Goal: Information Seeking & Learning: Learn about a topic

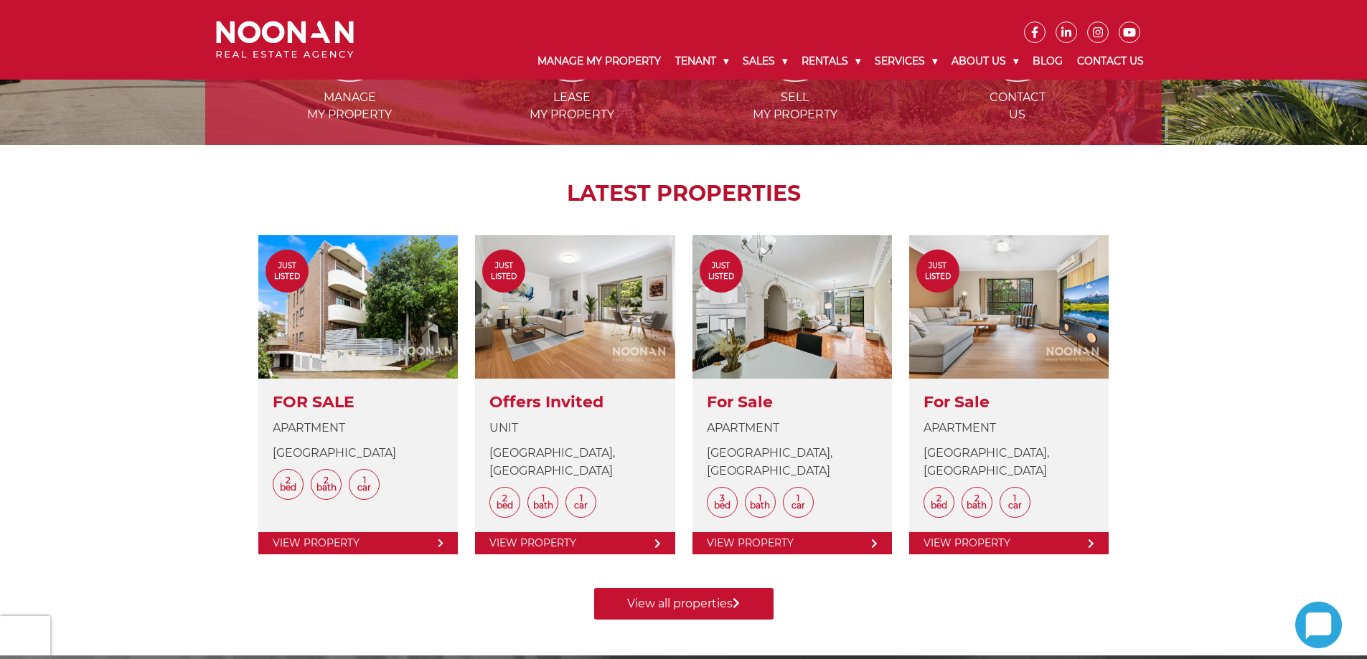
scroll to position [429, 0]
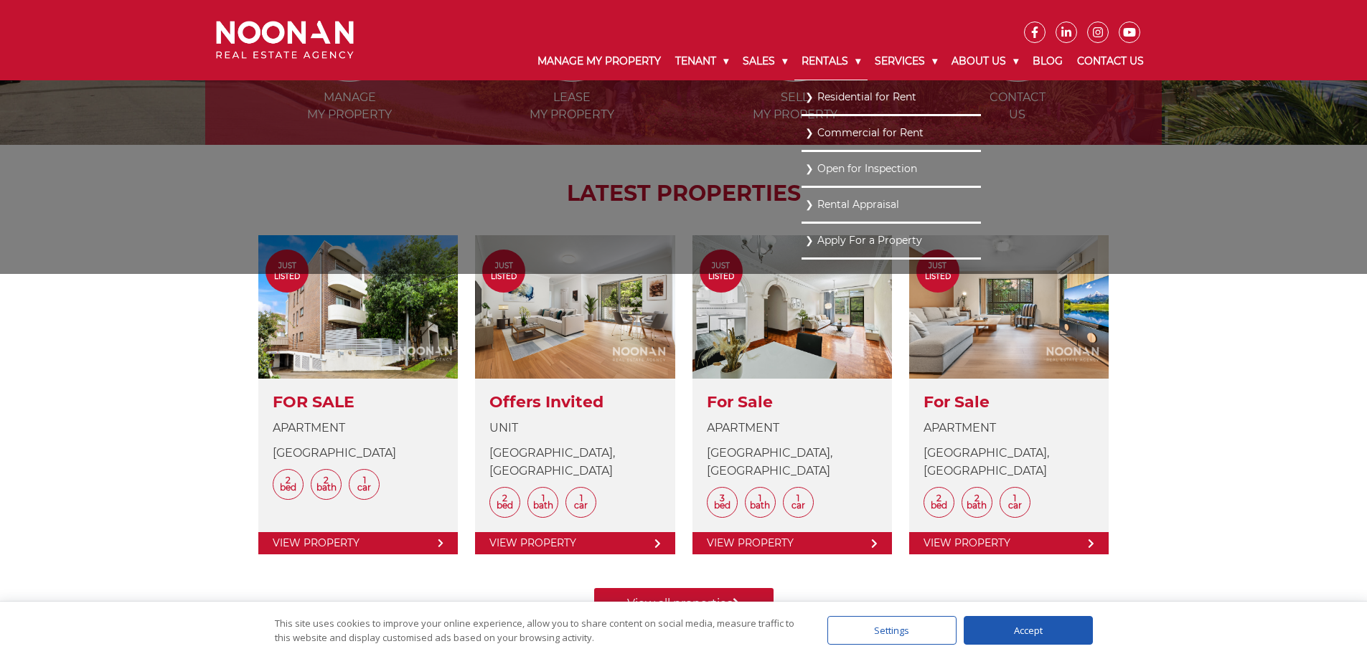
click at [813, 63] on link "Rentals" at bounding box center [830, 61] width 73 height 37
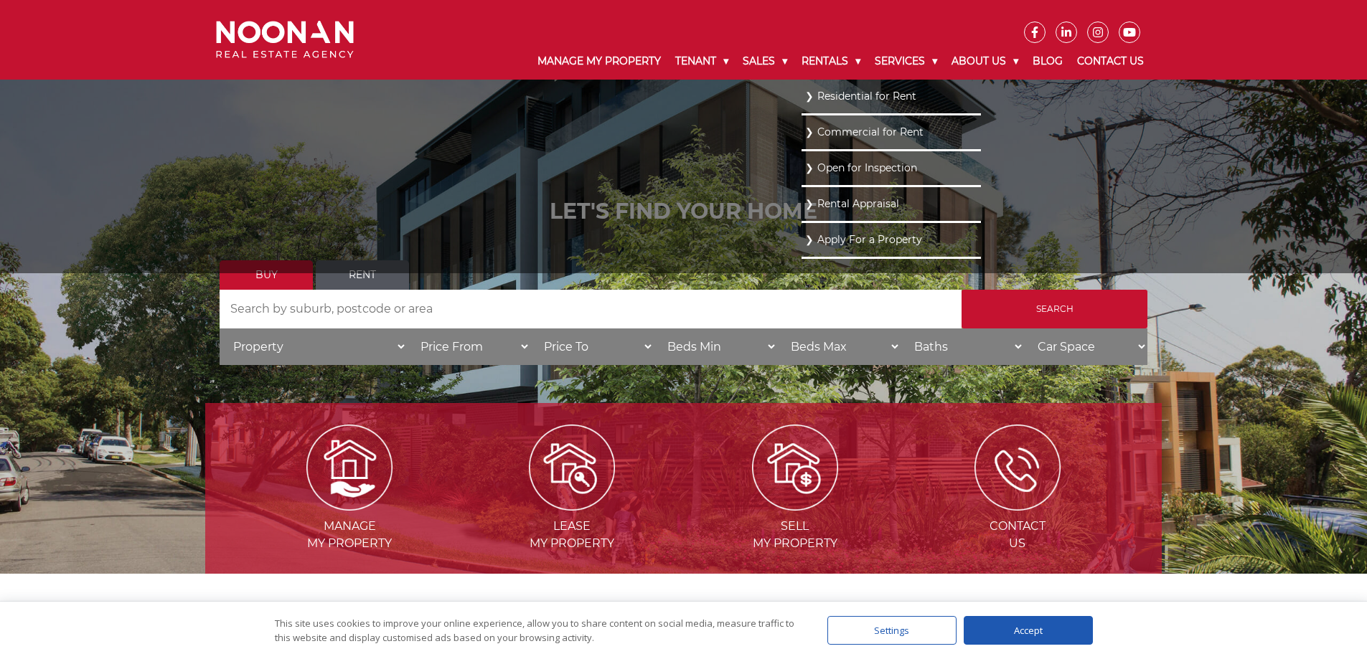
click at [805, 97] on link "Residential for Rent" at bounding box center [891, 96] width 172 height 19
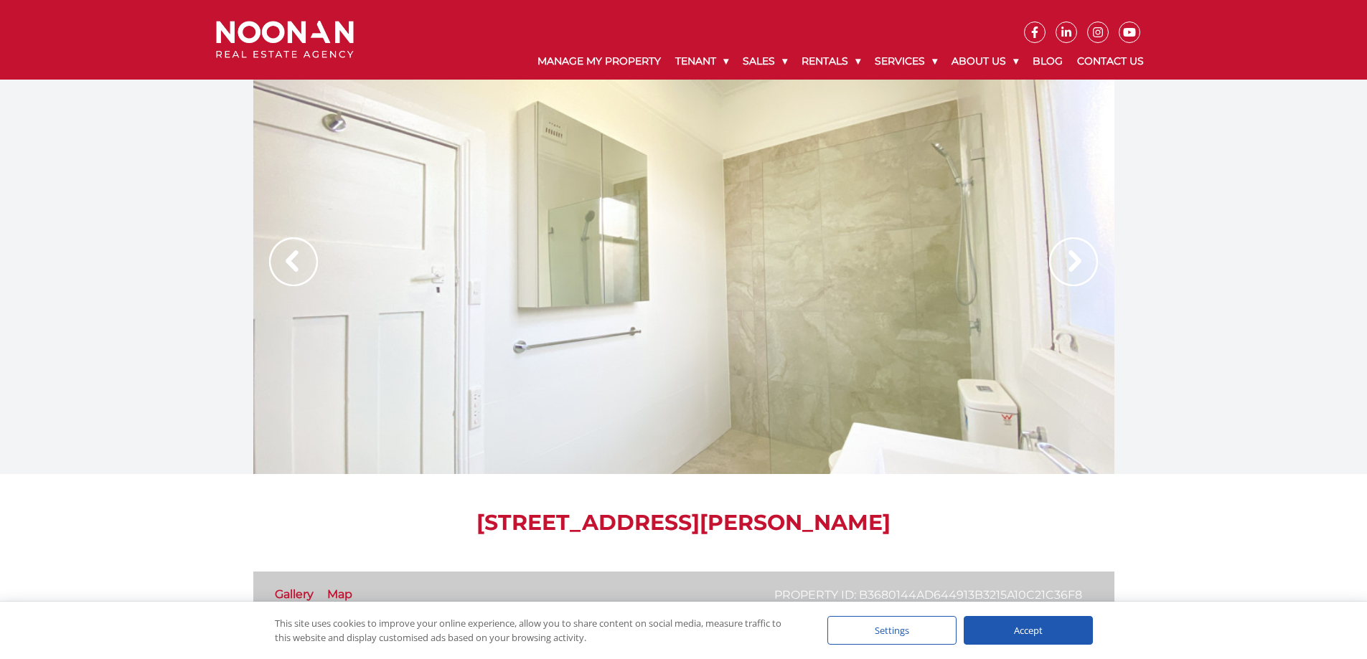
click at [1057, 262] on img at bounding box center [1073, 261] width 49 height 49
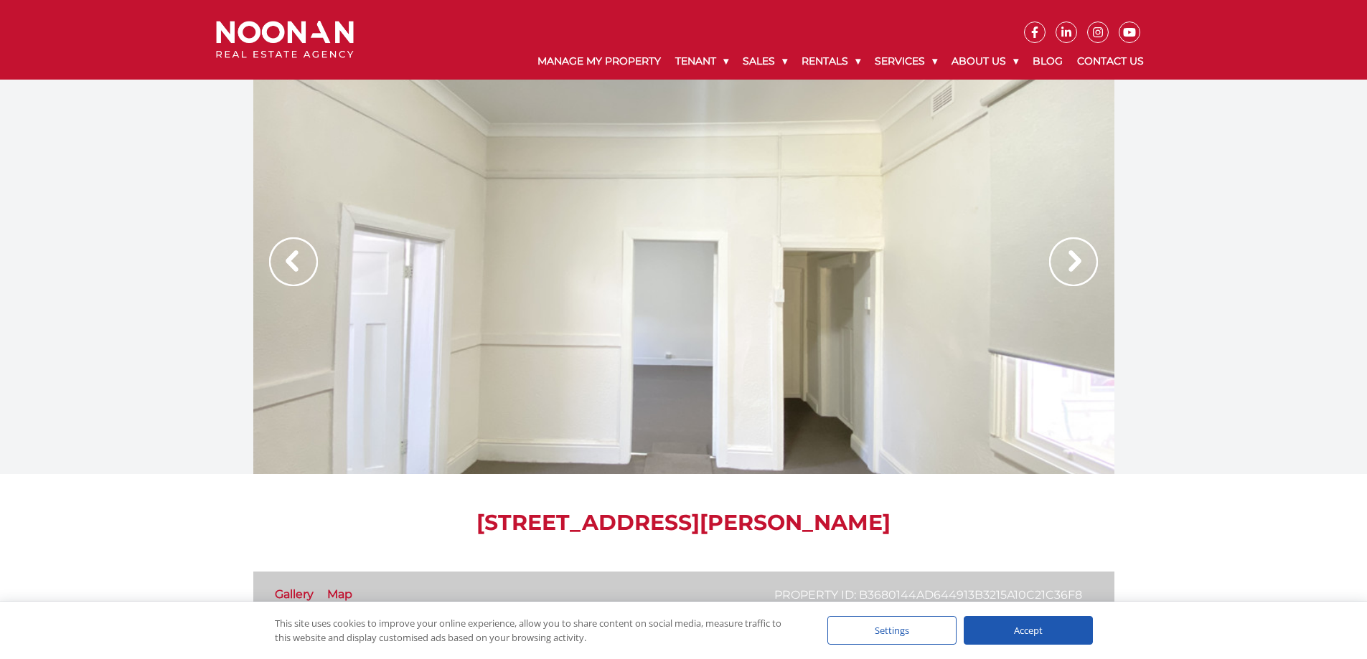
click at [1057, 262] on img at bounding box center [1073, 261] width 49 height 49
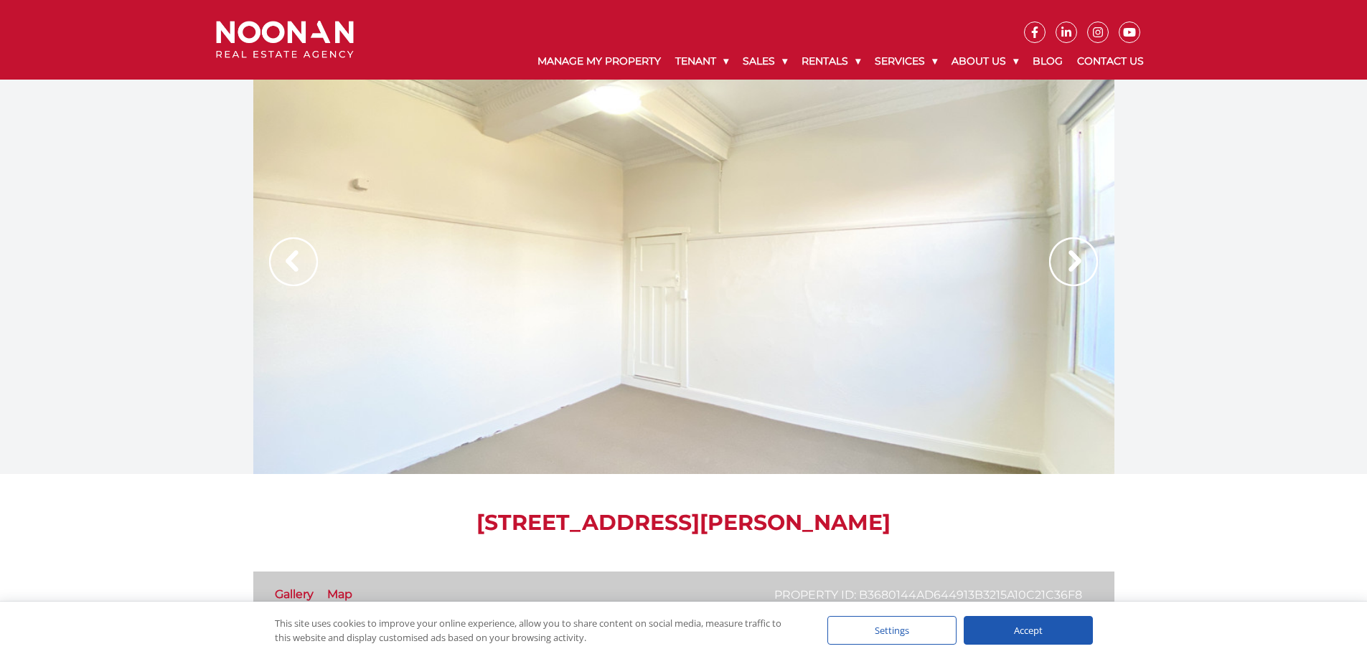
click at [1057, 262] on img at bounding box center [1073, 261] width 49 height 49
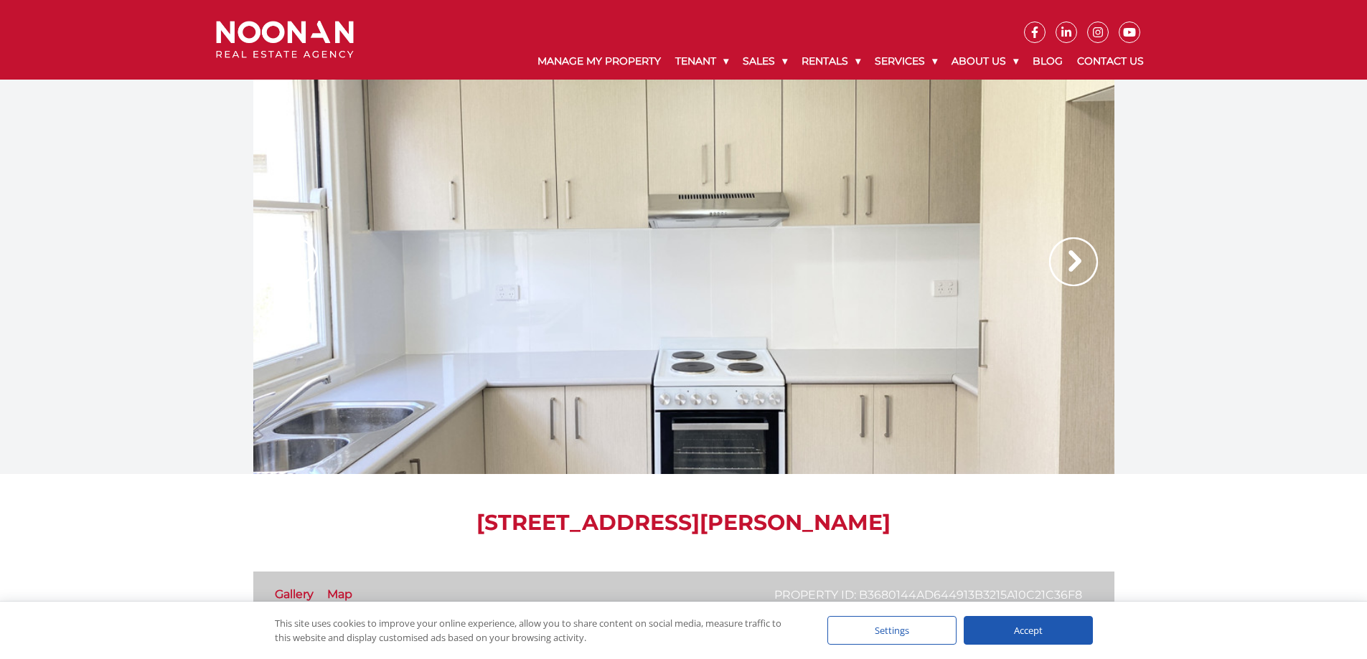
click at [1057, 262] on img at bounding box center [1073, 261] width 49 height 49
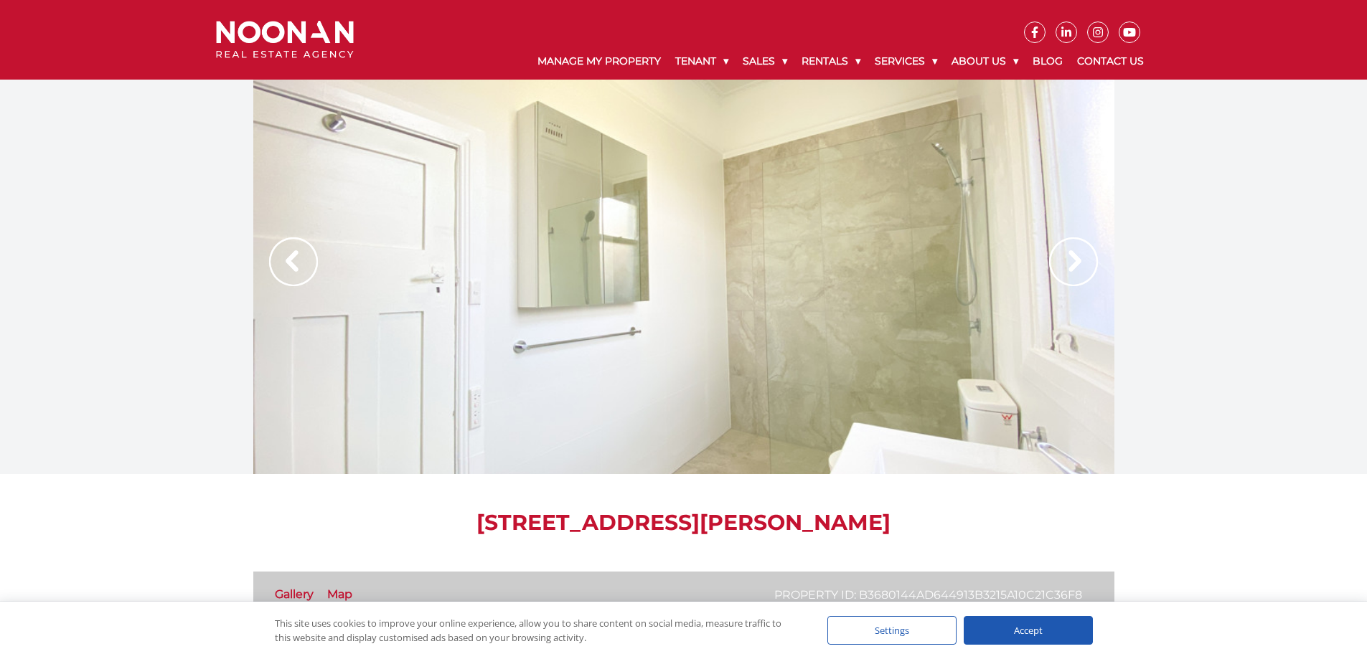
click at [1057, 262] on img at bounding box center [1073, 261] width 49 height 49
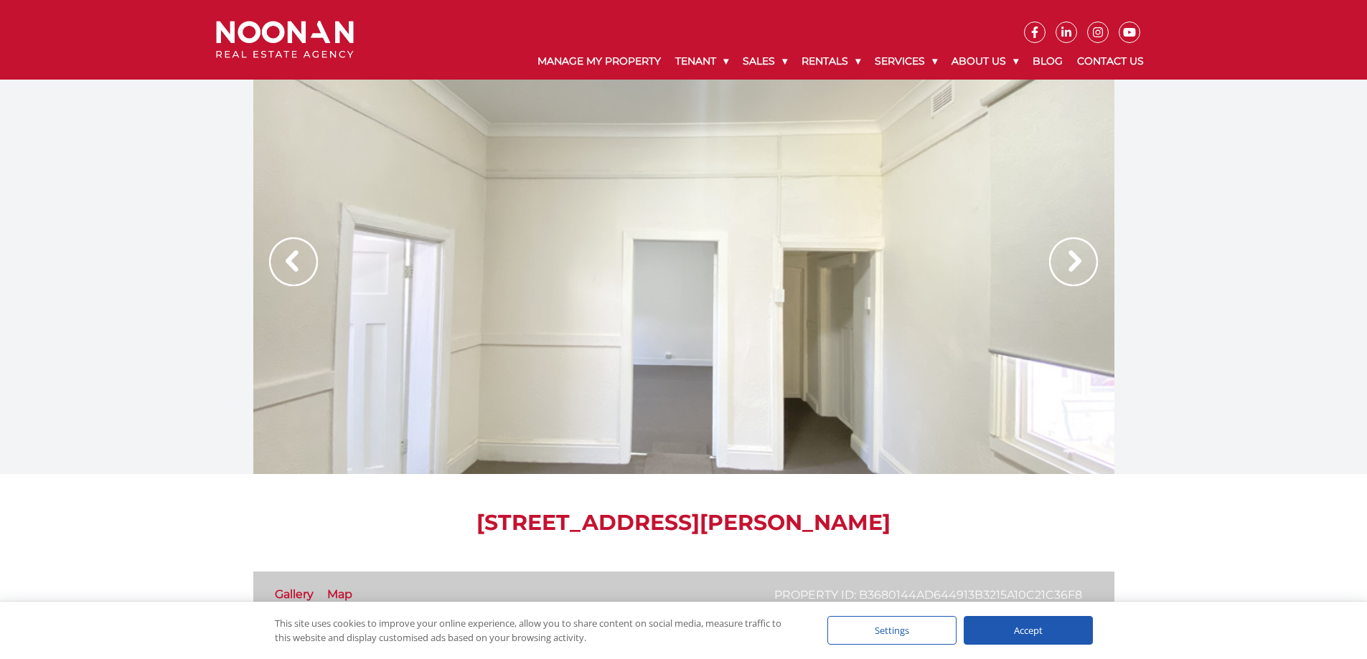
click at [1057, 262] on img at bounding box center [1073, 261] width 49 height 49
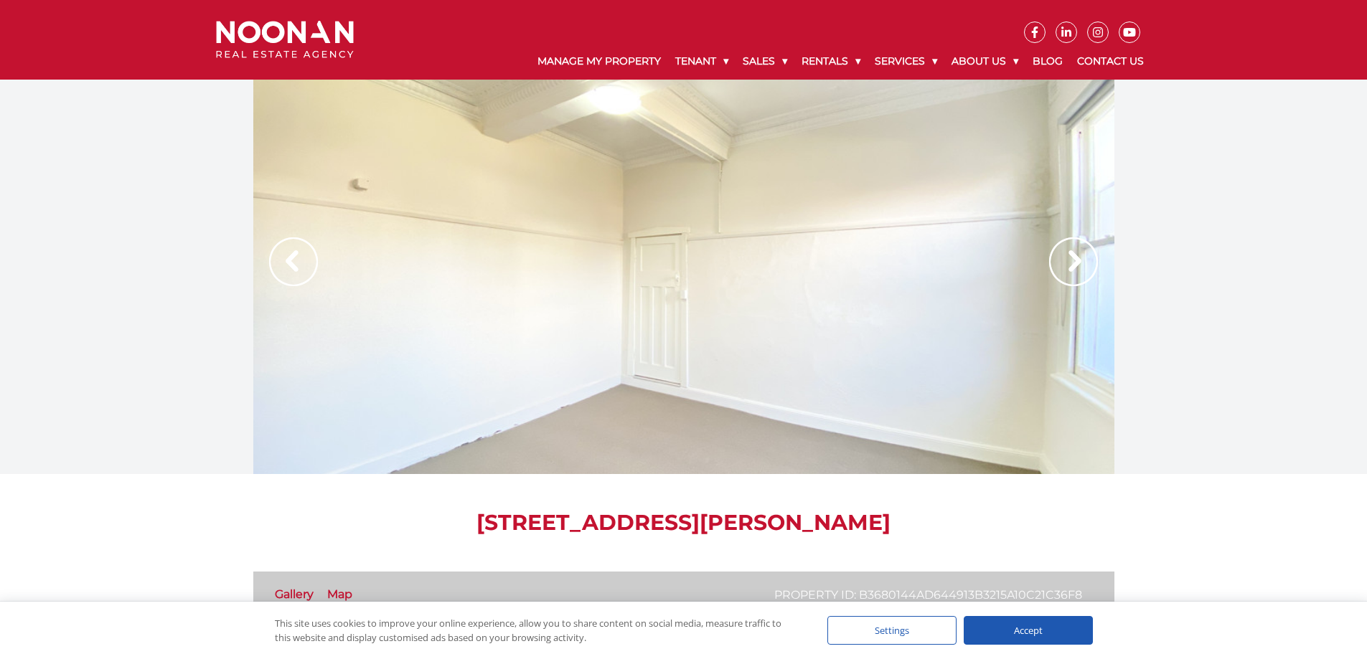
click at [1057, 262] on img at bounding box center [1073, 261] width 49 height 49
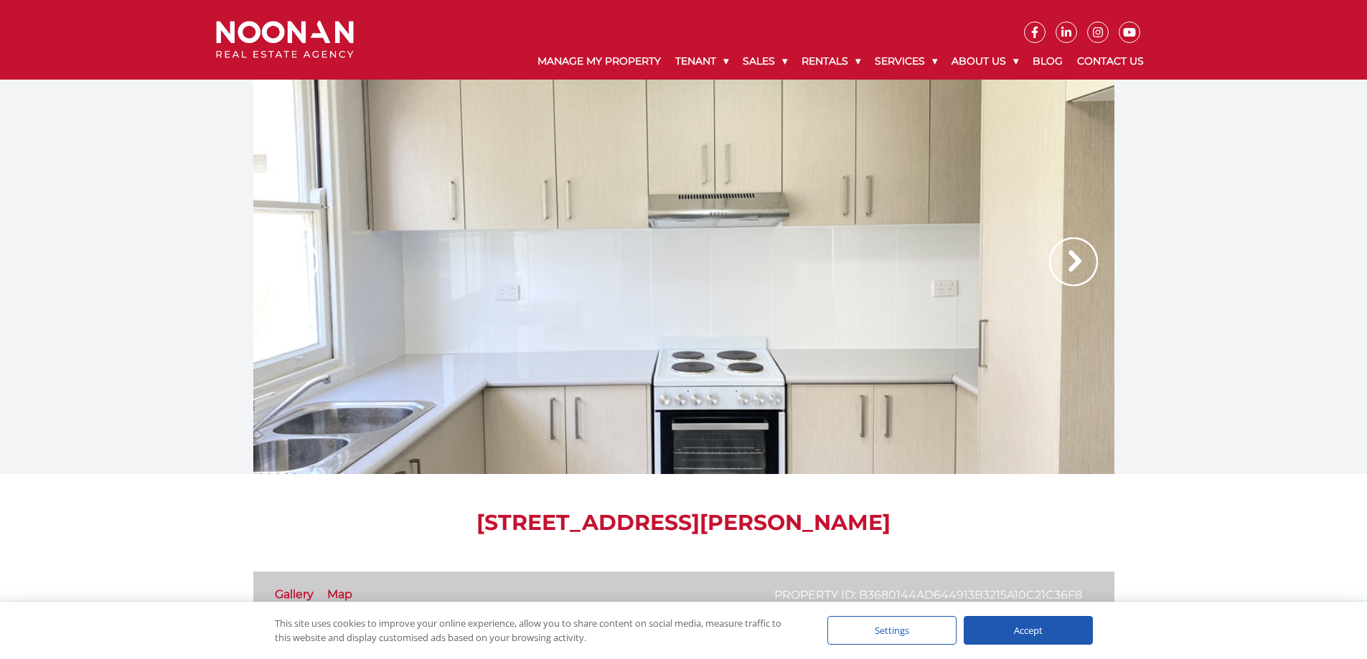
click at [1057, 262] on img at bounding box center [1073, 261] width 49 height 49
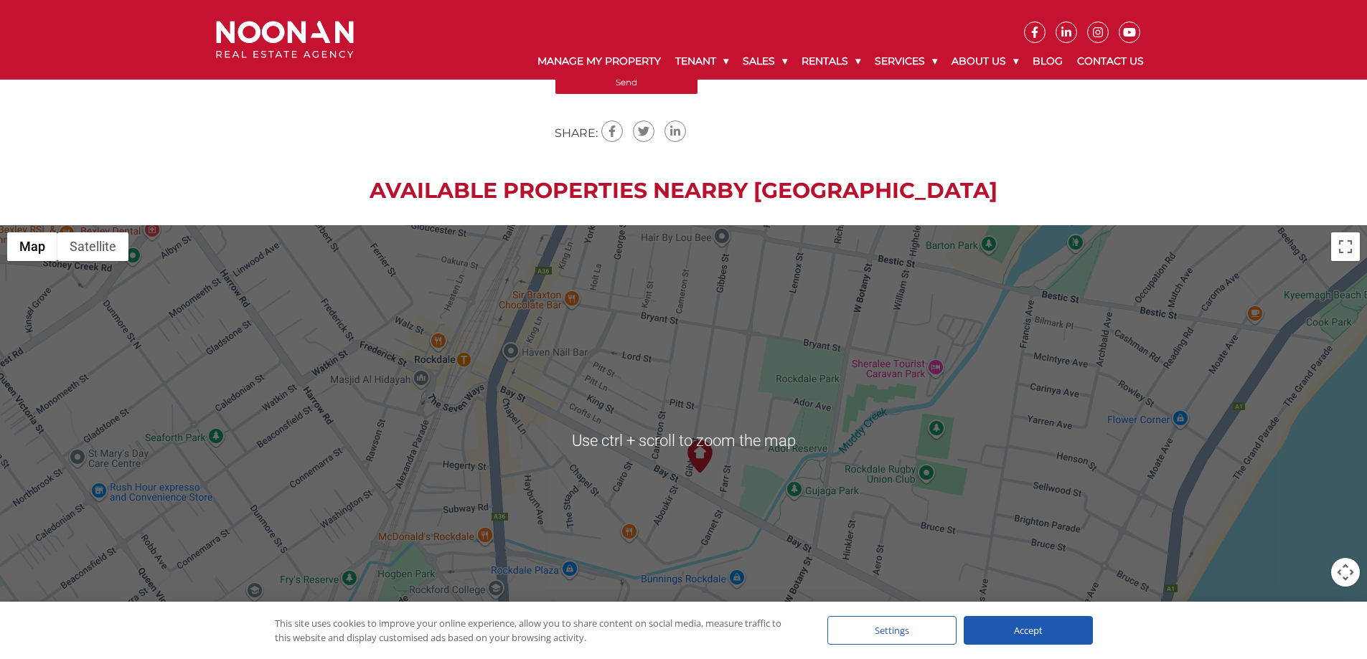
scroll to position [1532, 0]
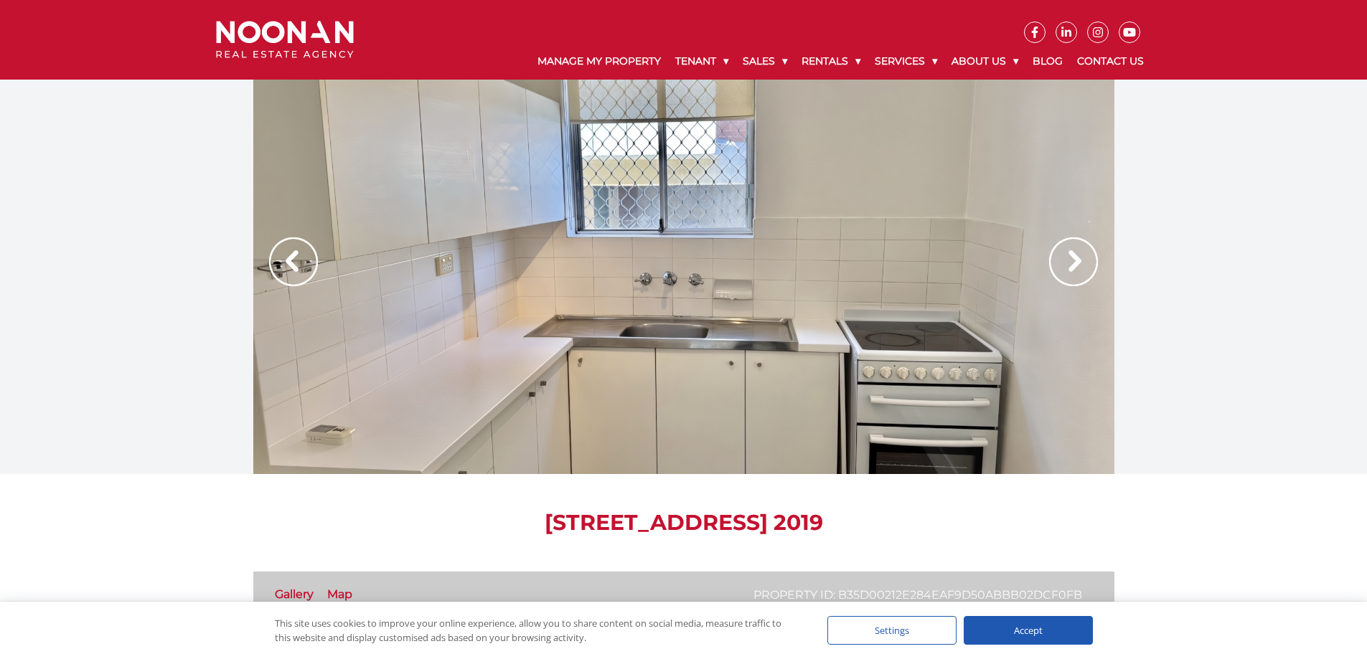
click at [1075, 252] on img at bounding box center [1073, 261] width 49 height 49
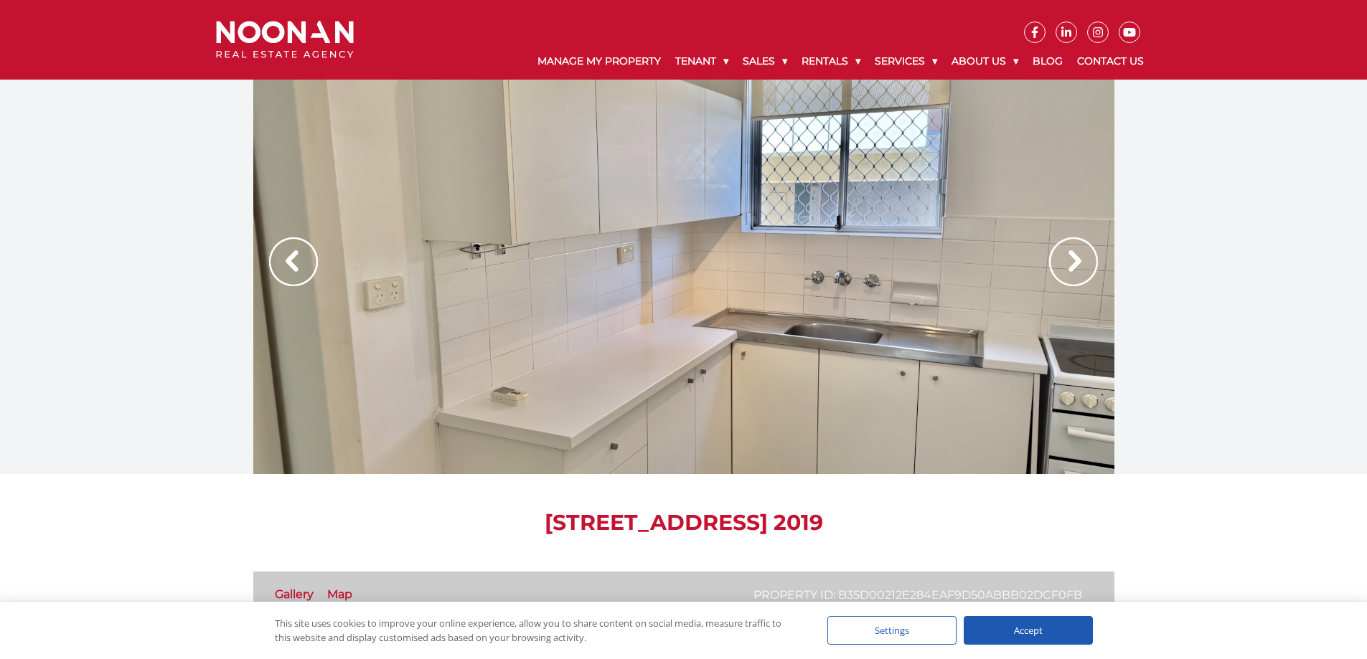
click at [1075, 252] on img at bounding box center [1073, 261] width 49 height 49
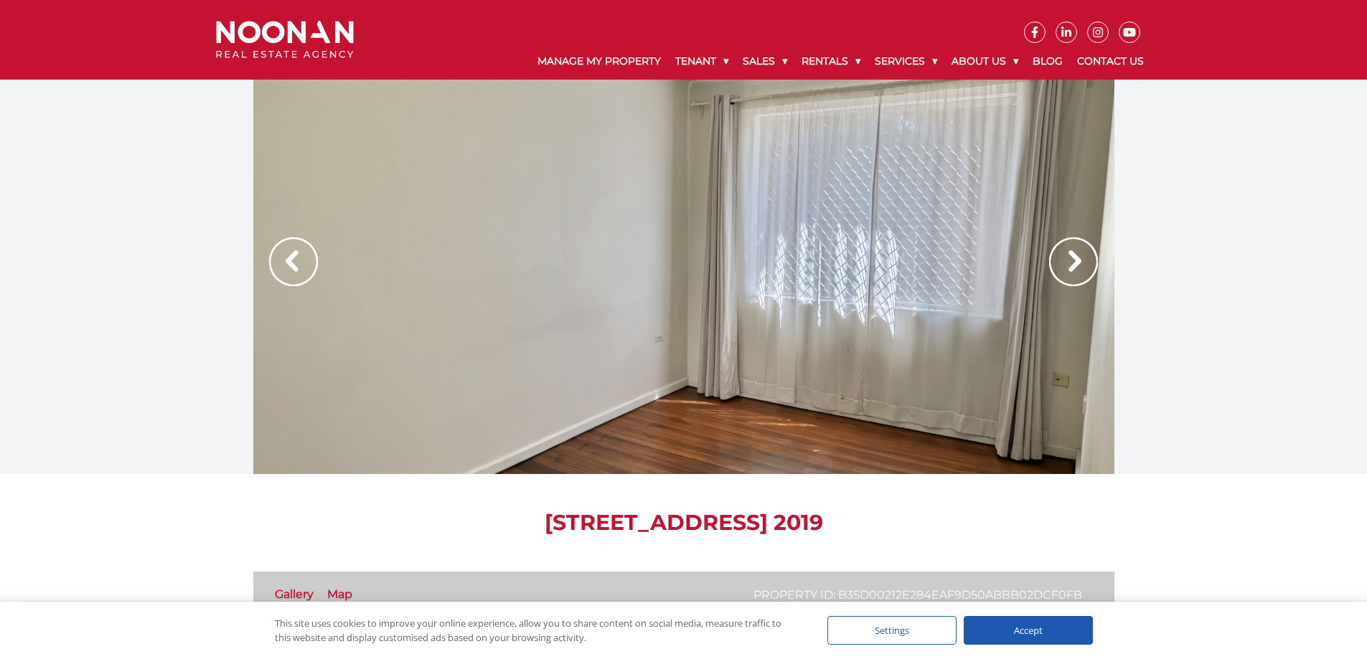
click at [1075, 252] on img at bounding box center [1073, 261] width 49 height 49
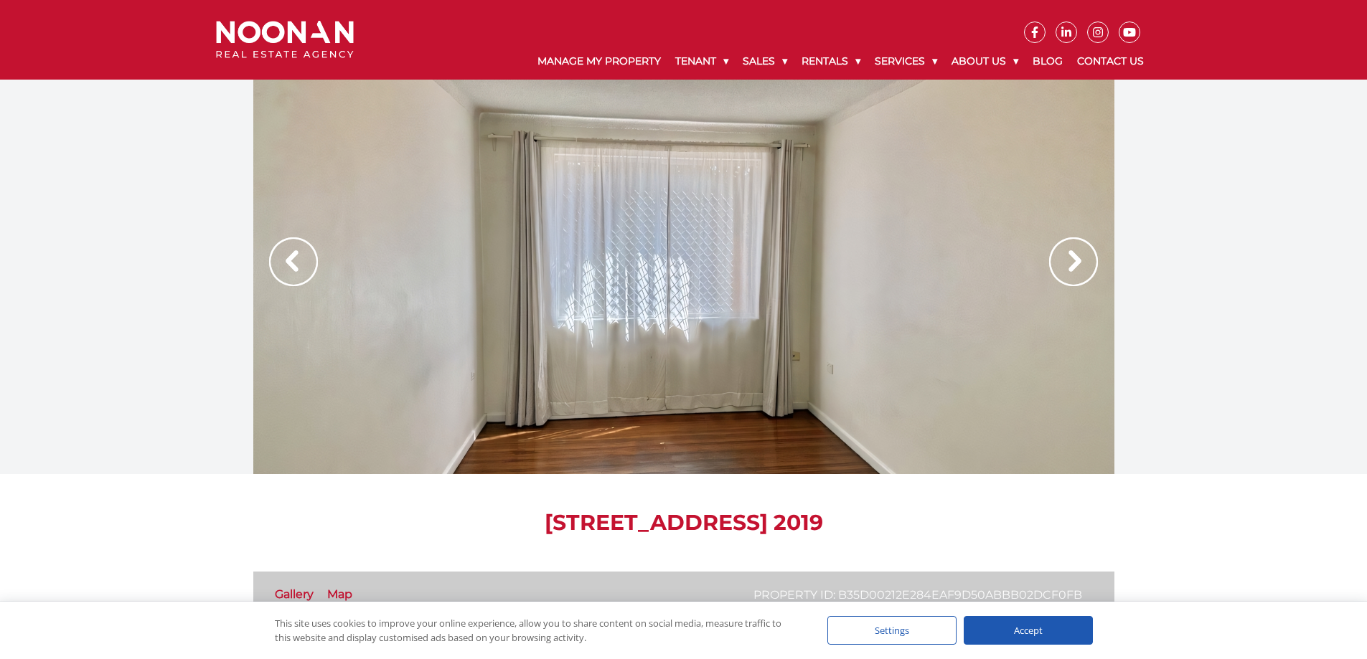
click at [1075, 252] on img at bounding box center [1073, 261] width 49 height 49
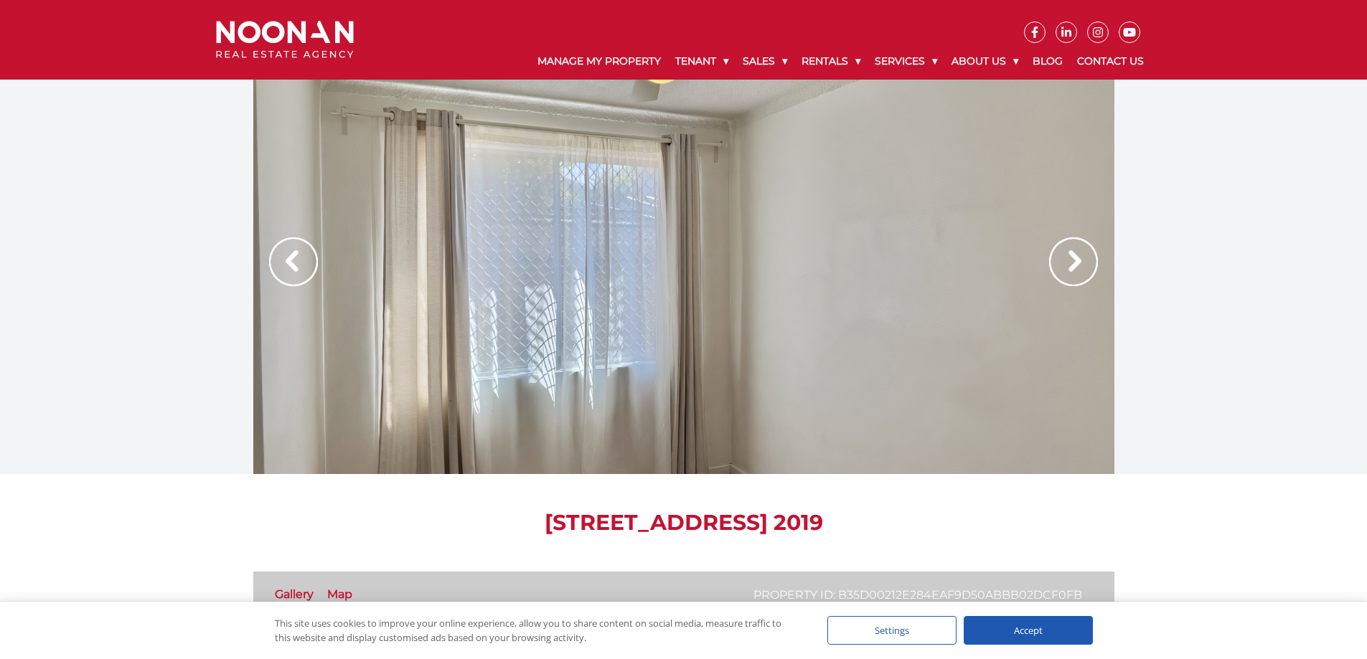
click at [1075, 252] on img at bounding box center [1073, 261] width 49 height 49
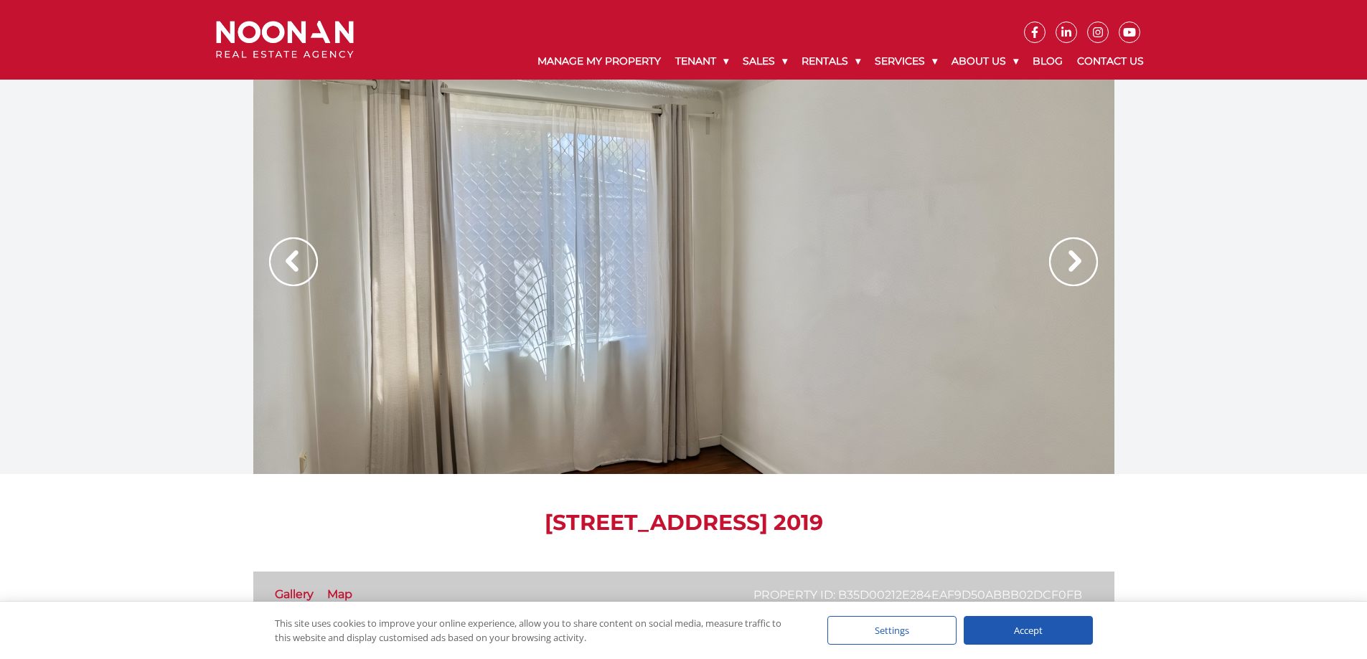
click at [1075, 252] on img at bounding box center [1073, 261] width 49 height 49
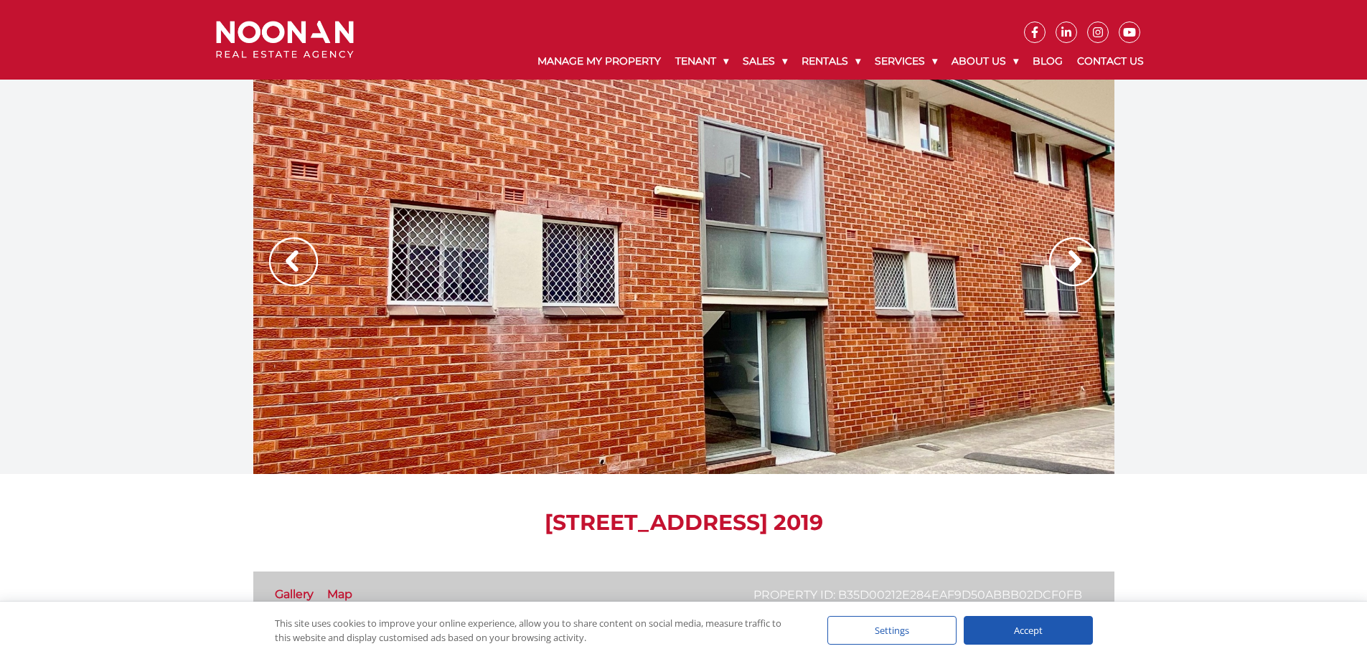
click at [1072, 268] on img at bounding box center [1073, 261] width 49 height 49
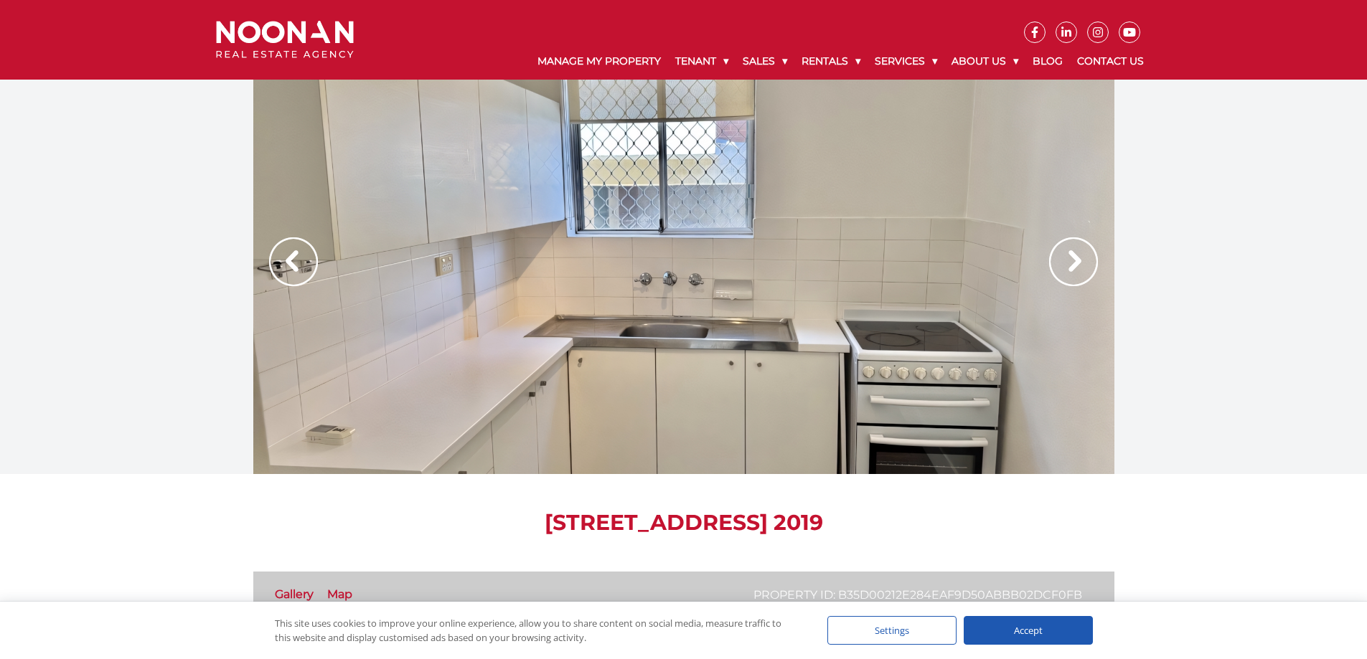
click at [1072, 268] on img at bounding box center [1073, 261] width 49 height 49
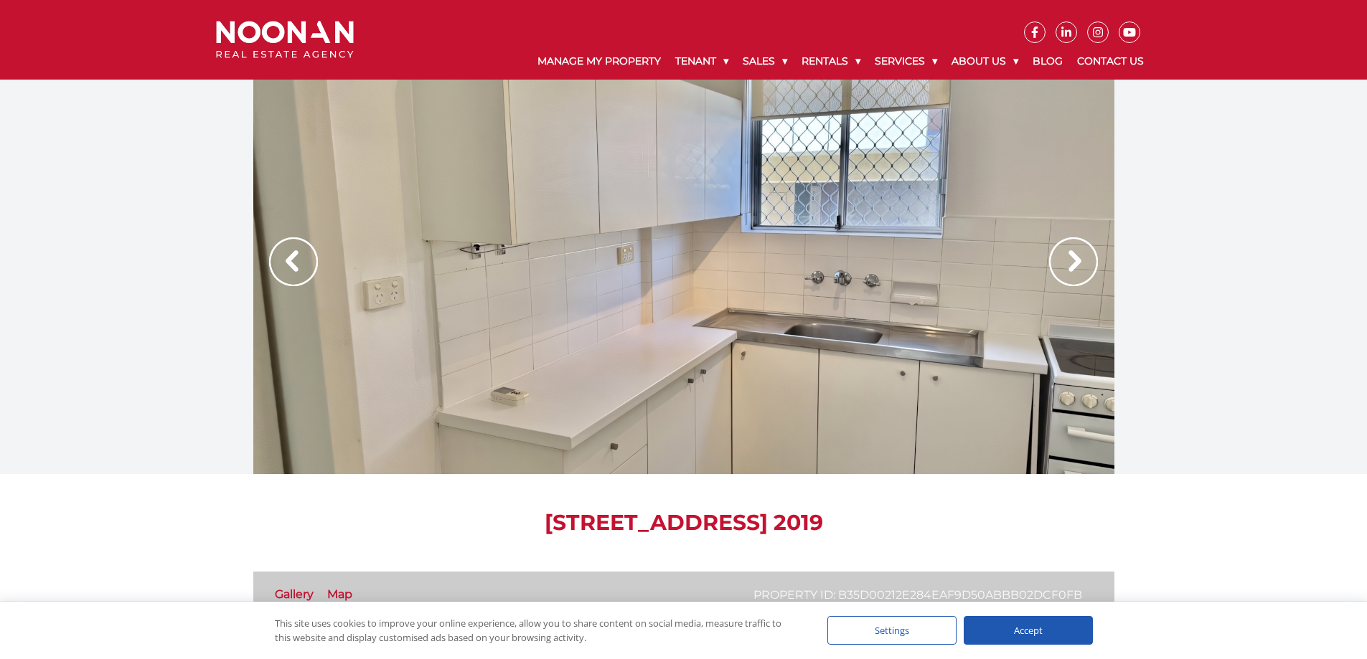
click at [1072, 268] on img at bounding box center [1073, 261] width 49 height 49
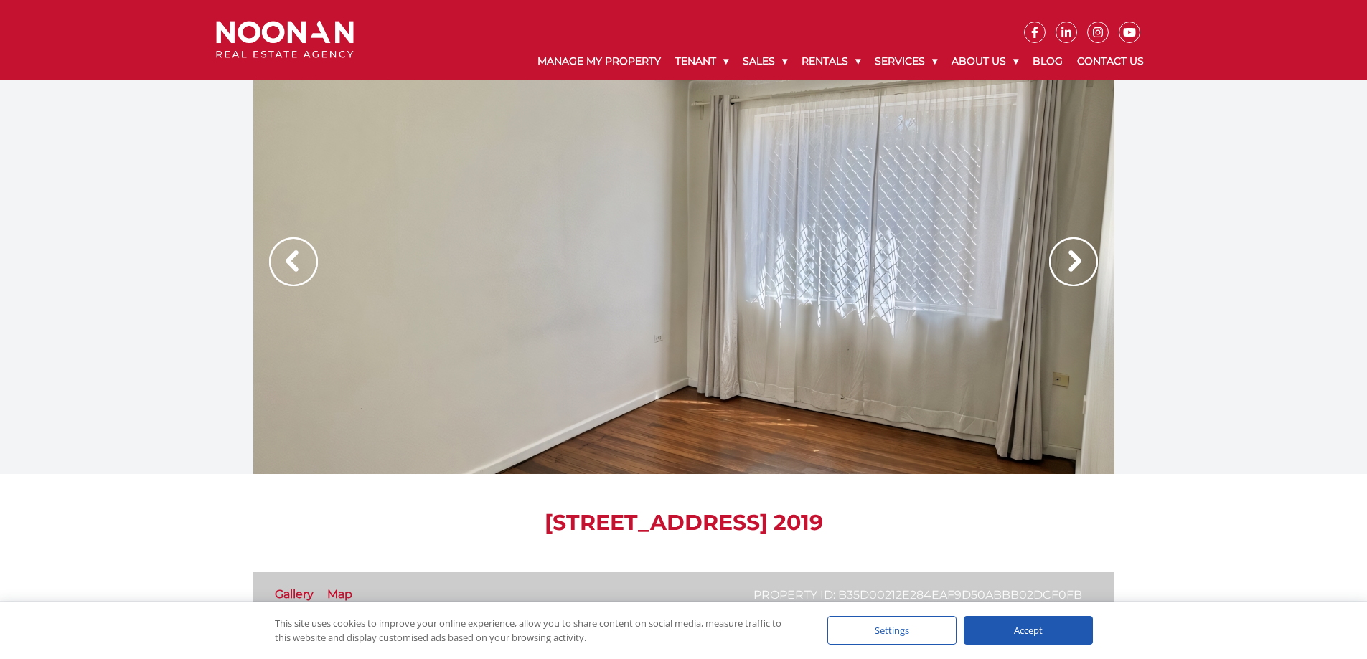
click at [1072, 268] on img at bounding box center [1073, 261] width 49 height 49
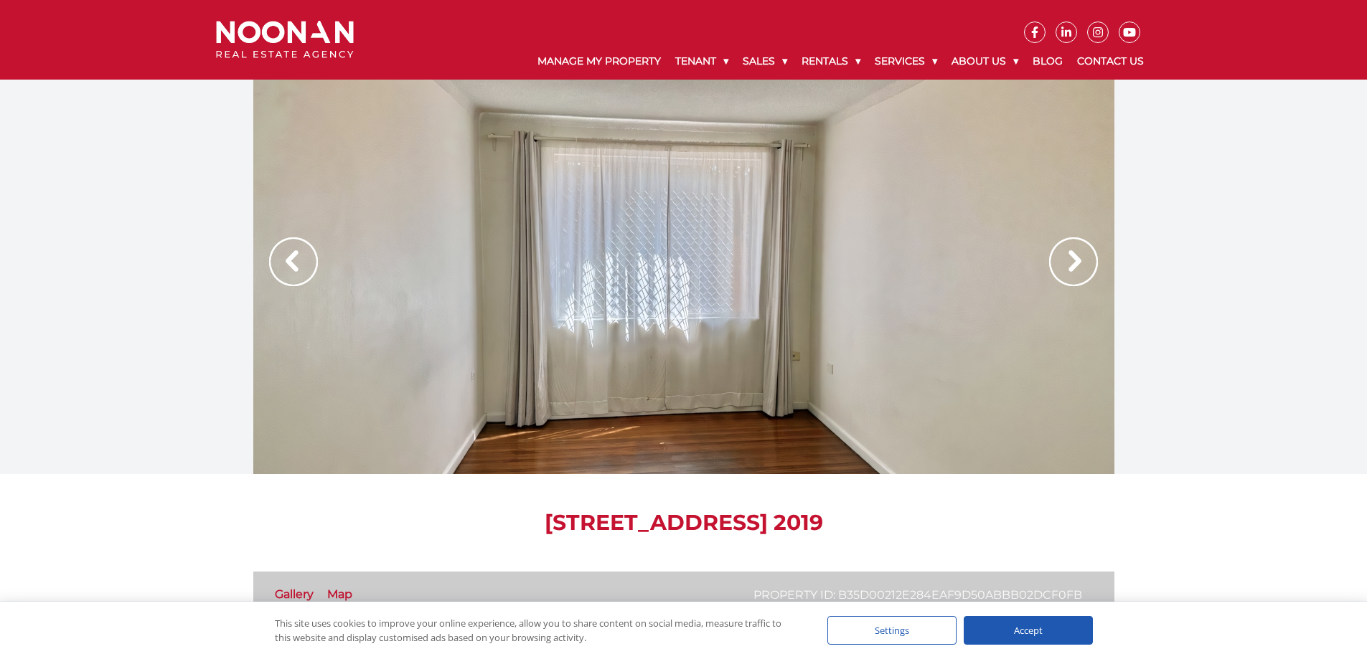
click at [1074, 268] on img at bounding box center [1073, 261] width 49 height 49
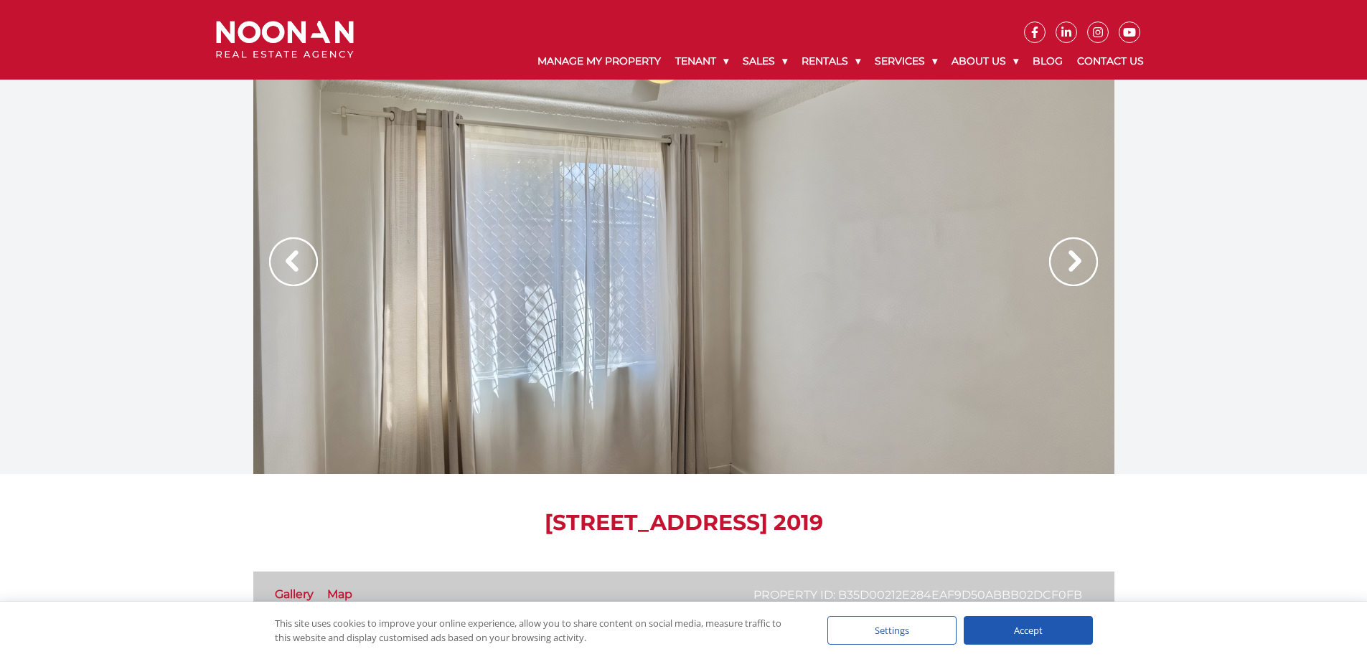
click at [1074, 268] on img at bounding box center [1073, 261] width 49 height 49
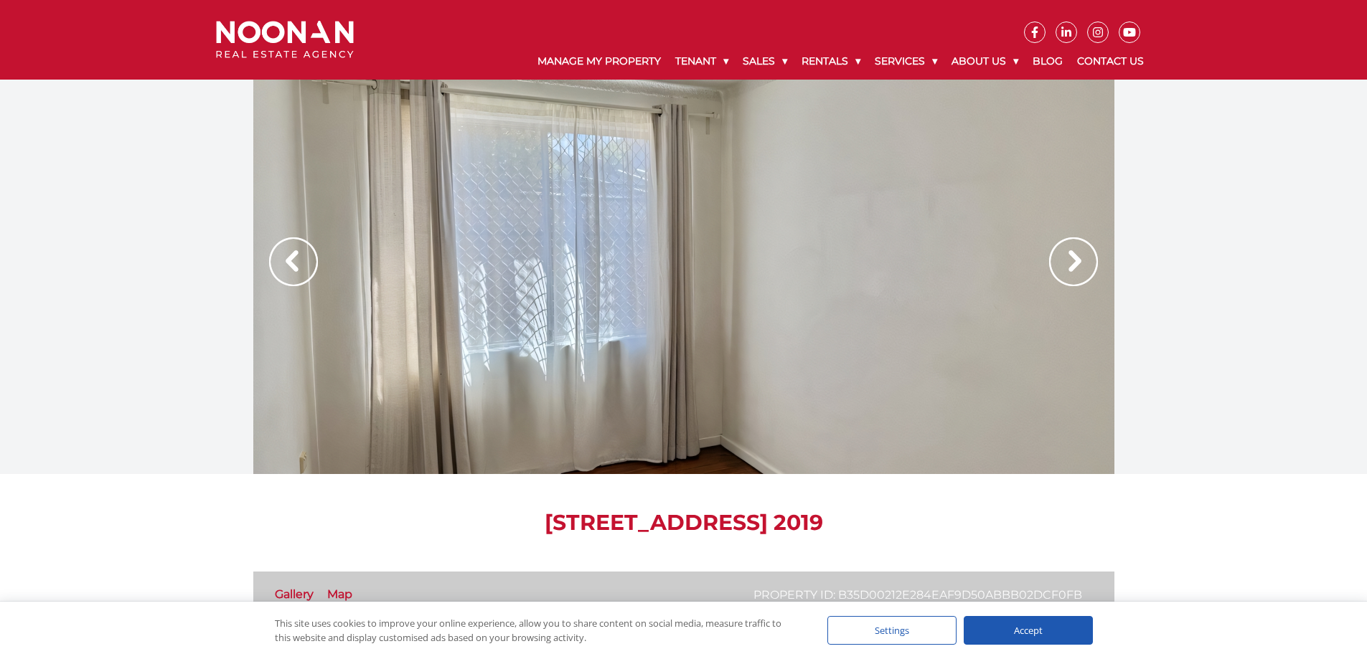
click at [1074, 268] on img at bounding box center [1073, 261] width 49 height 49
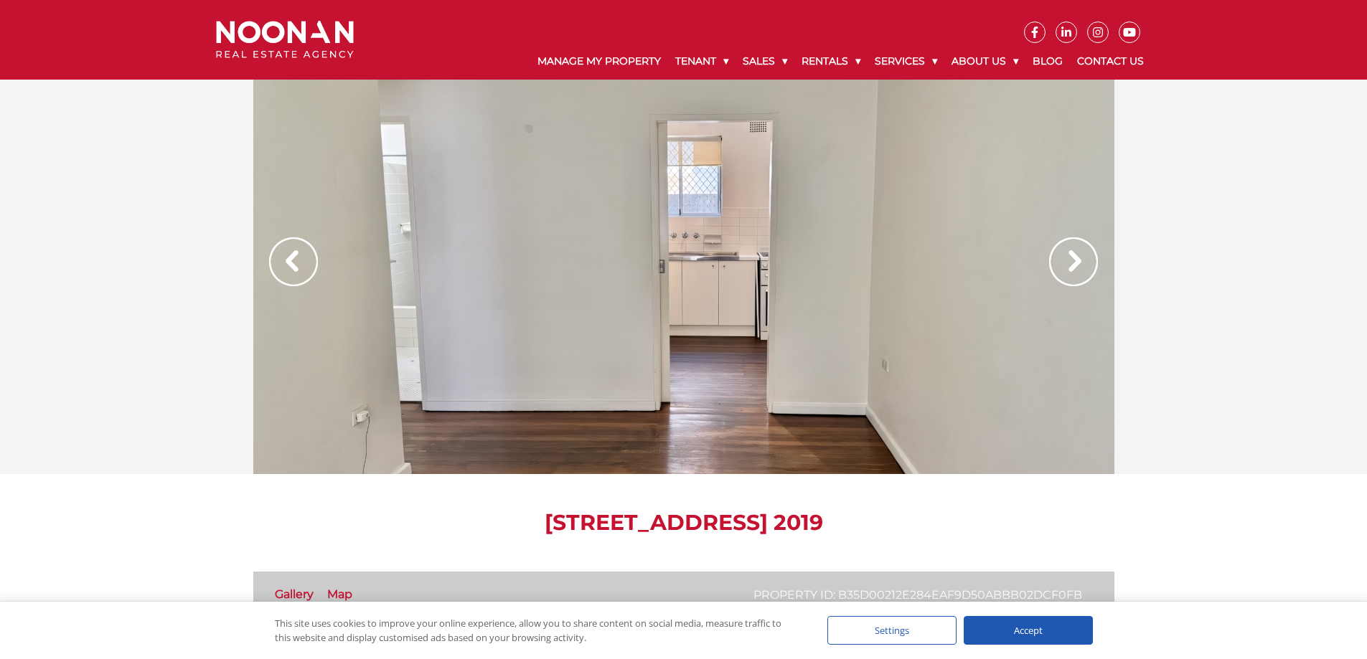
click at [1075, 268] on img at bounding box center [1073, 261] width 49 height 49
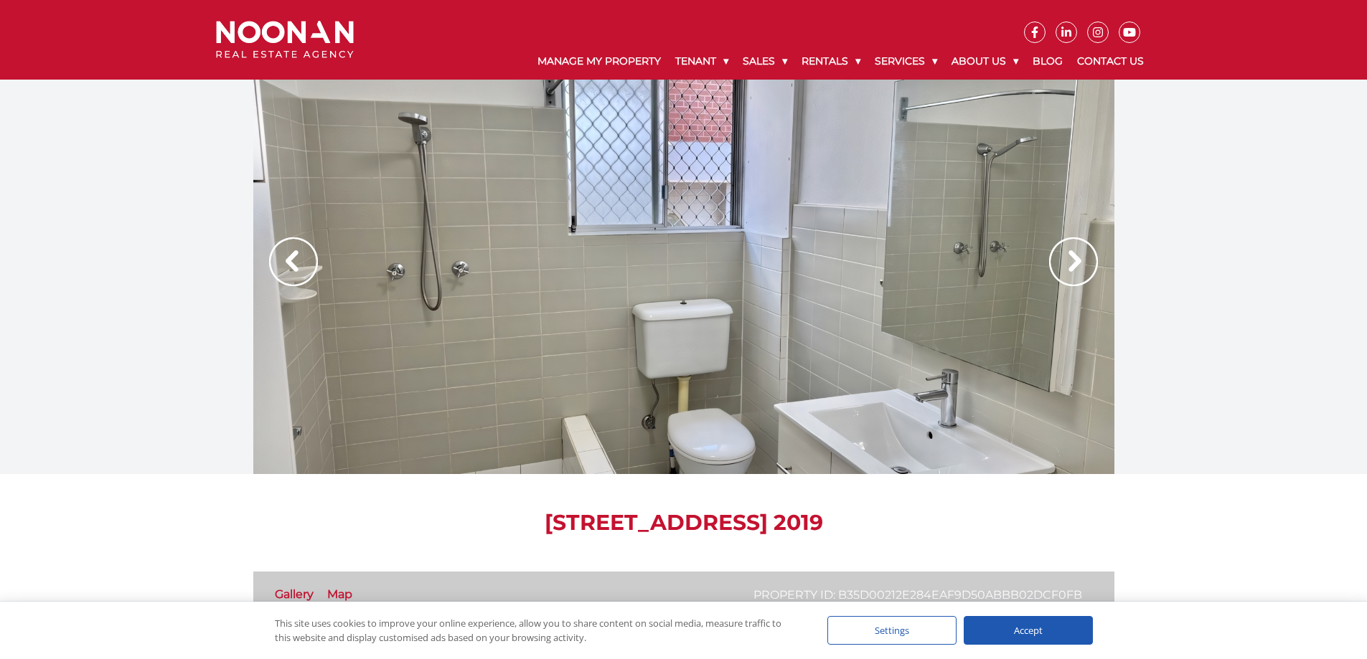
click at [1075, 268] on img at bounding box center [1073, 261] width 49 height 49
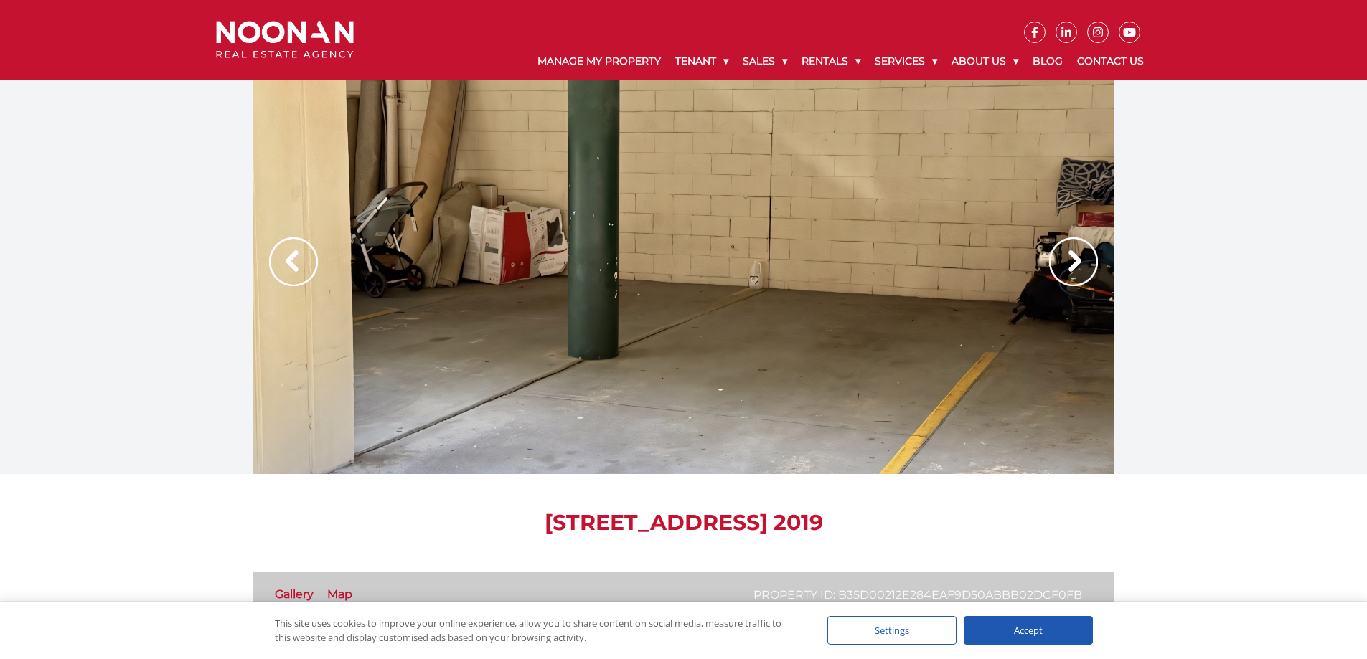
click at [1075, 268] on img at bounding box center [1073, 261] width 49 height 49
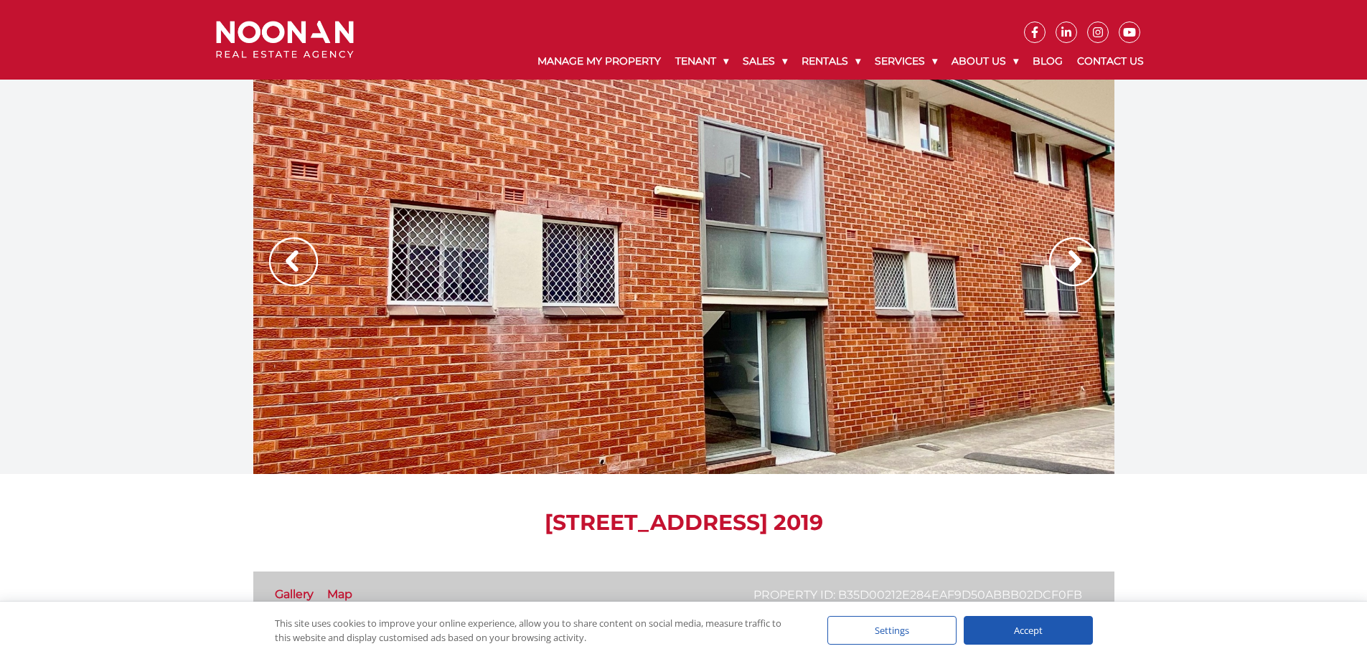
click at [1075, 268] on img at bounding box center [1073, 261] width 49 height 49
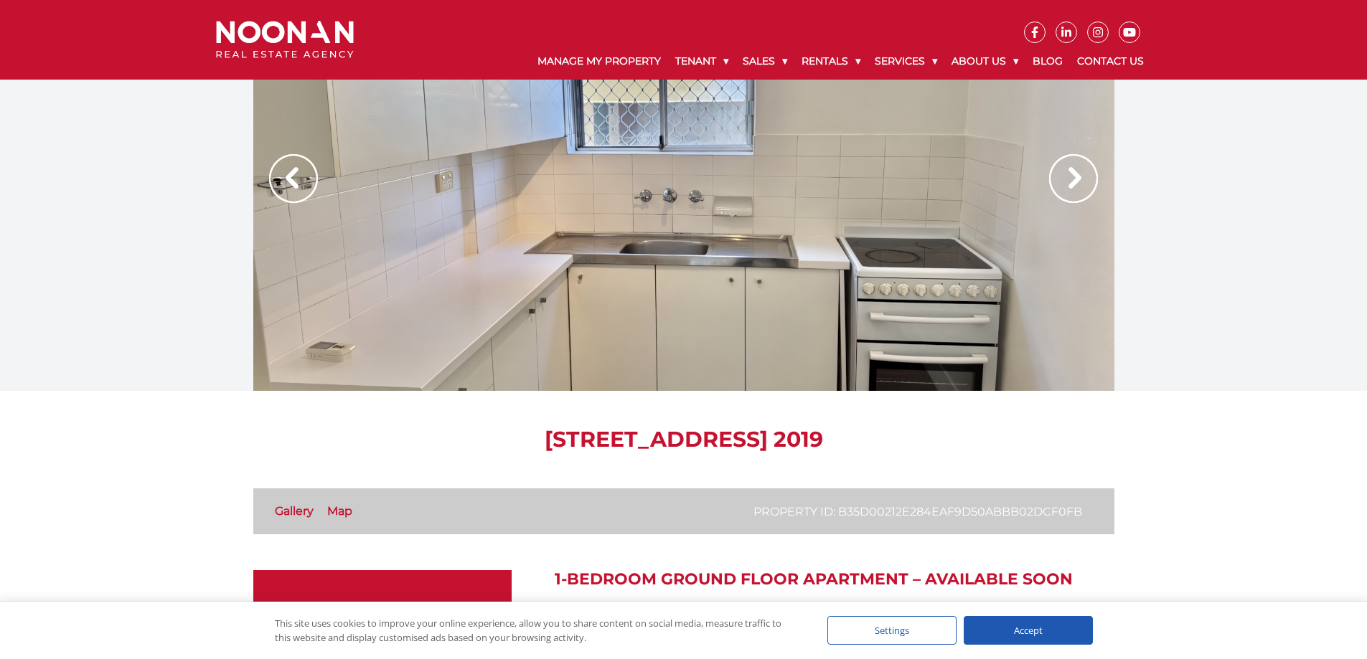
scroll to position [2, 0]
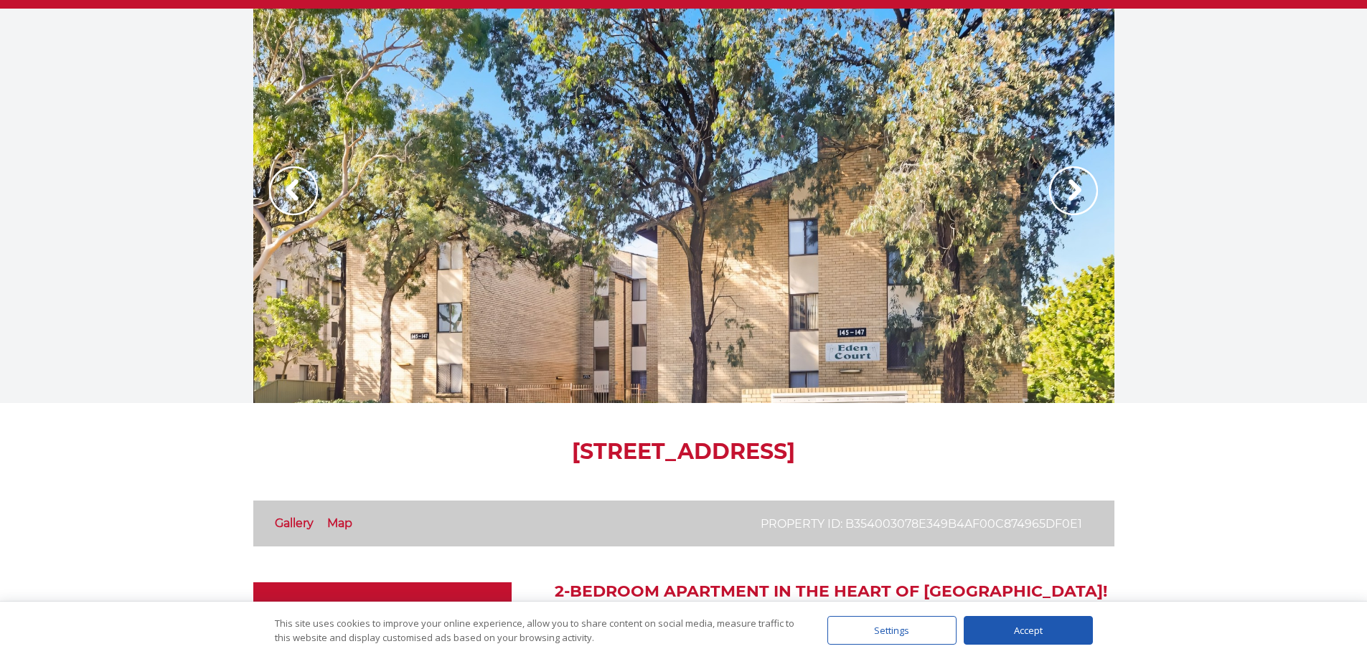
click at [1068, 186] on img at bounding box center [1073, 190] width 49 height 49
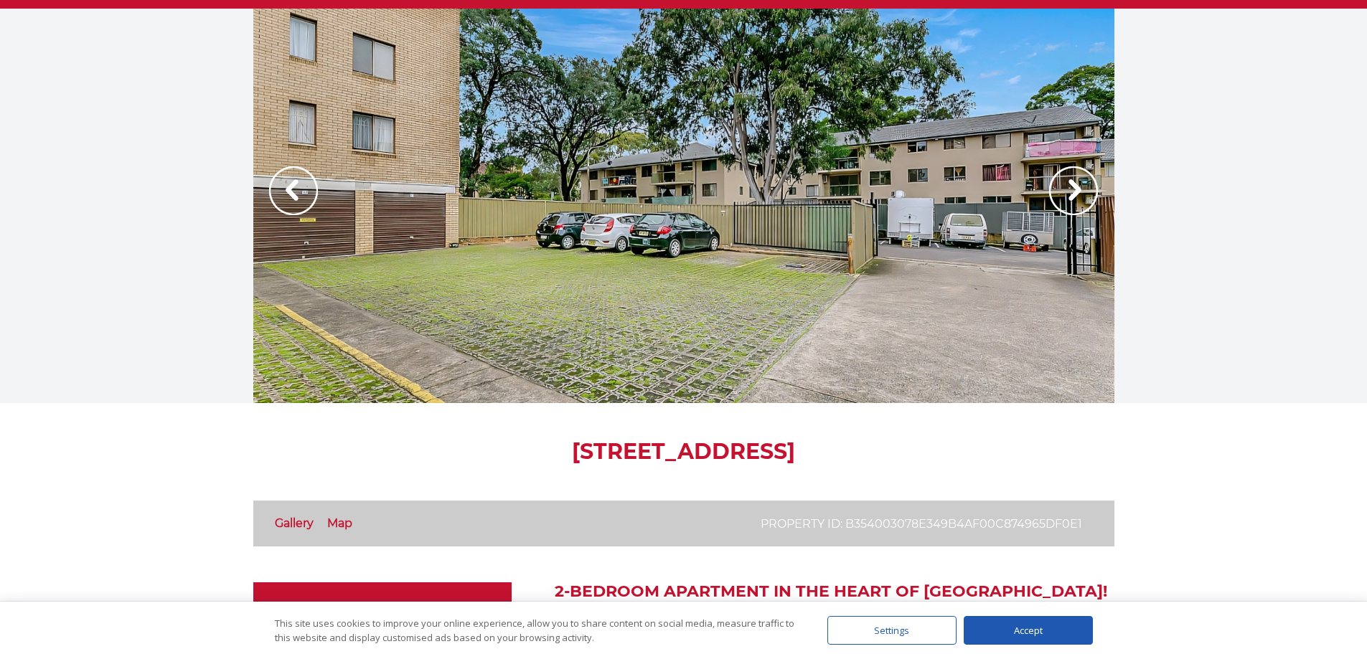
scroll to position [72, 0]
click at [1068, 186] on img at bounding box center [1073, 190] width 49 height 49
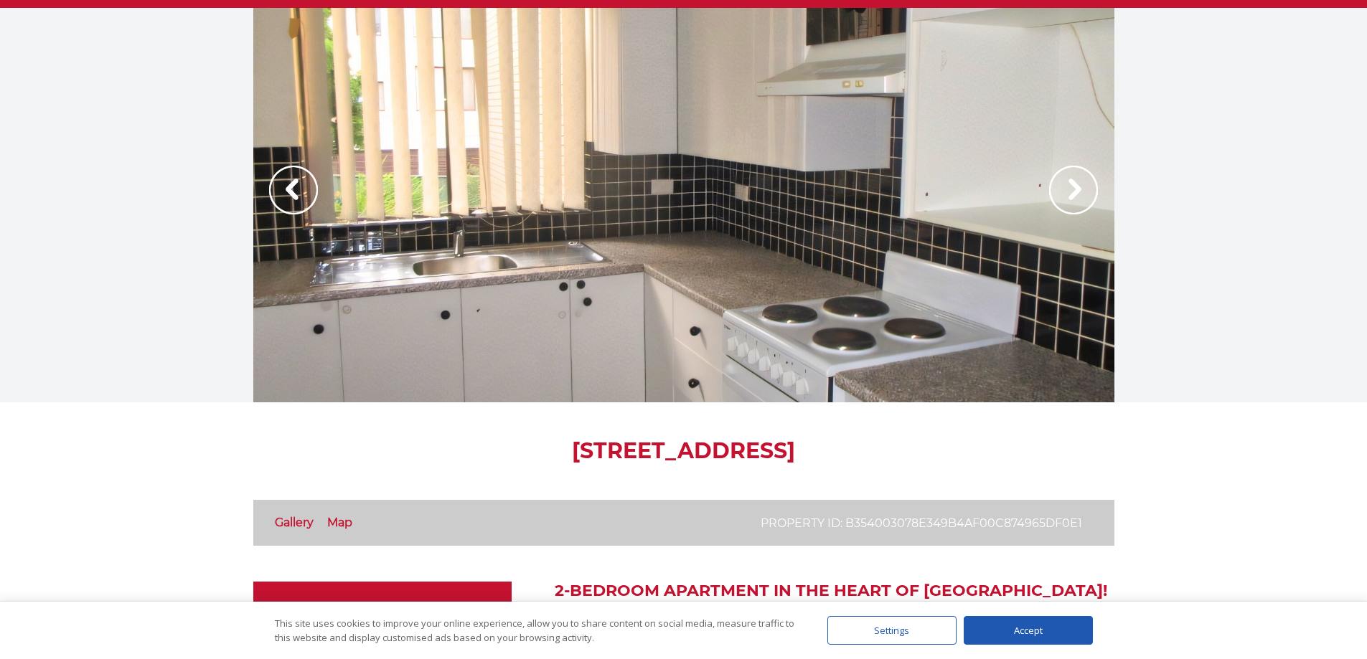
click at [1068, 186] on img at bounding box center [1073, 190] width 49 height 49
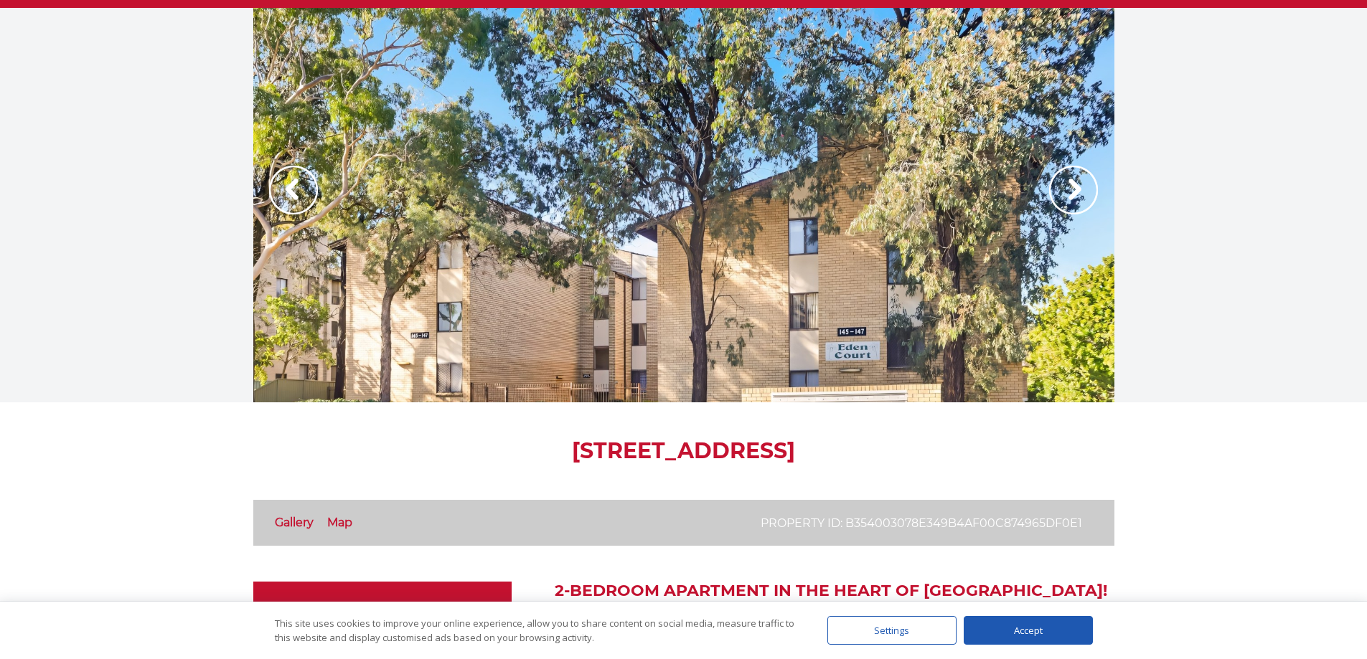
click at [1068, 186] on img at bounding box center [1073, 190] width 49 height 49
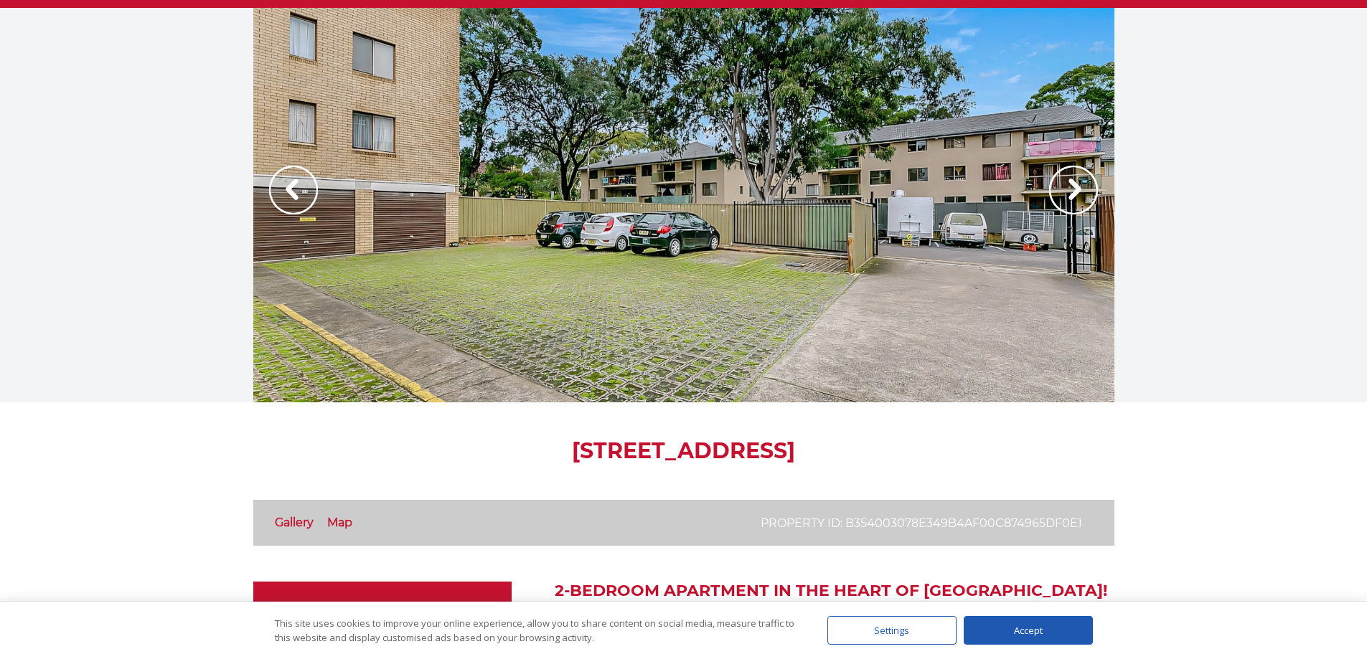
click at [1068, 186] on img at bounding box center [1073, 190] width 49 height 49
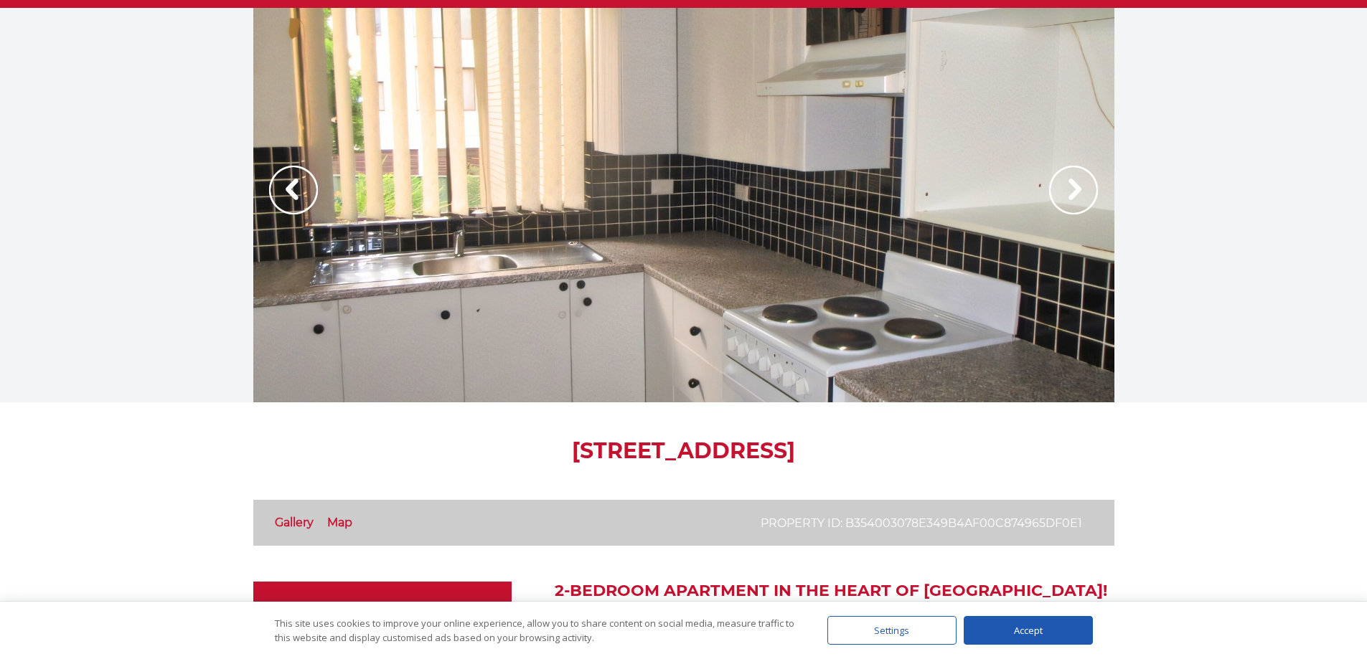
click at [1068, 186] on img at bounding box center [1073, 190] width 49 height 49
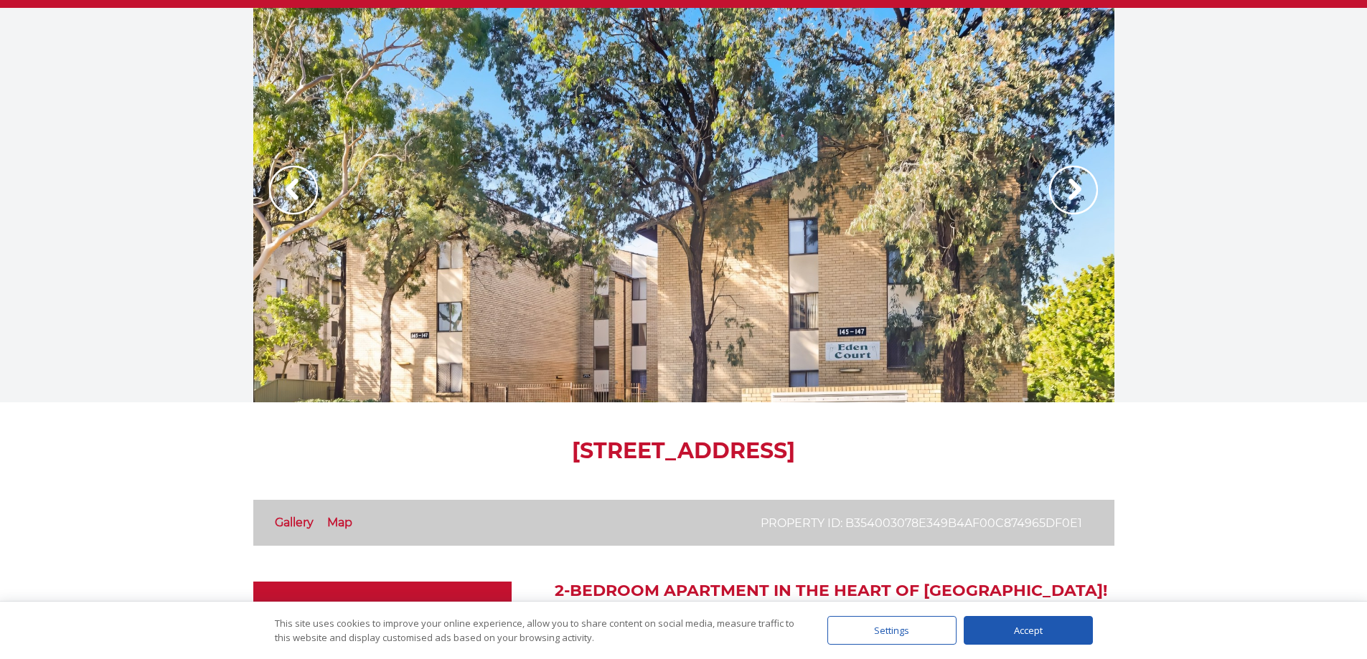
click at [1068, 186] on img at bounding box center [1073, 190] width 49 height 49
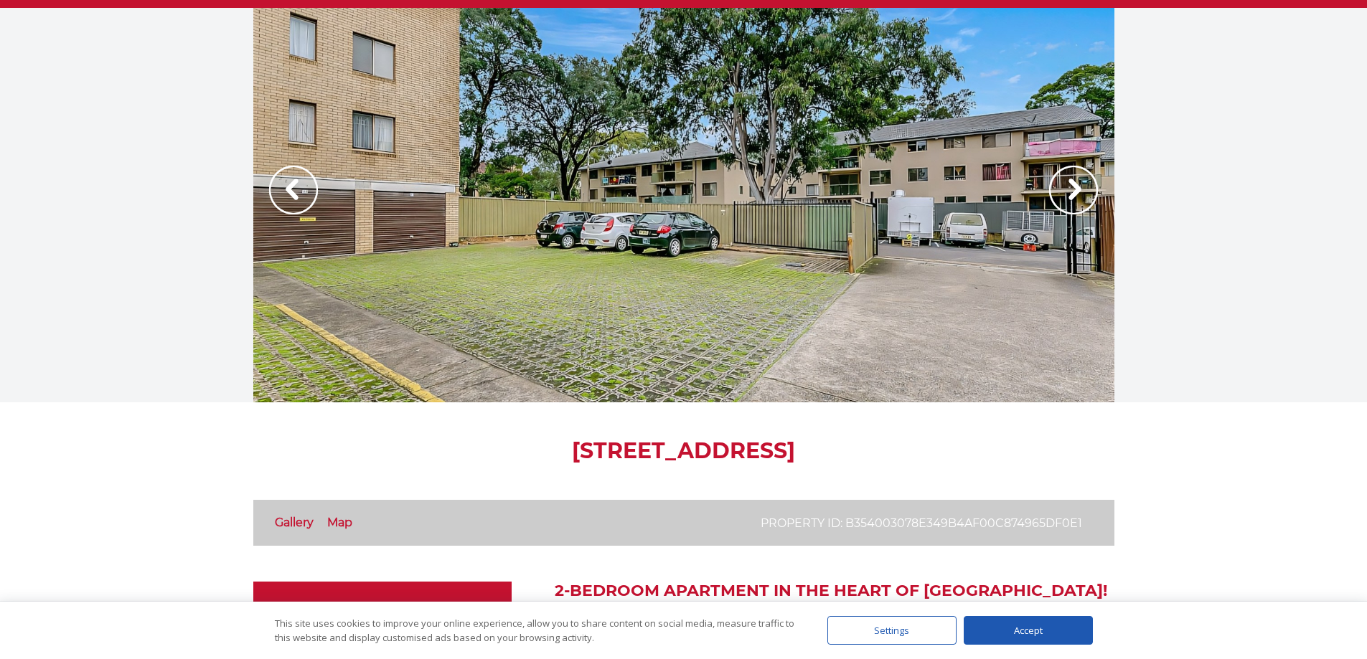
click at [1068, 186] on img at bounding box center [1073, 190] width 49 height 49
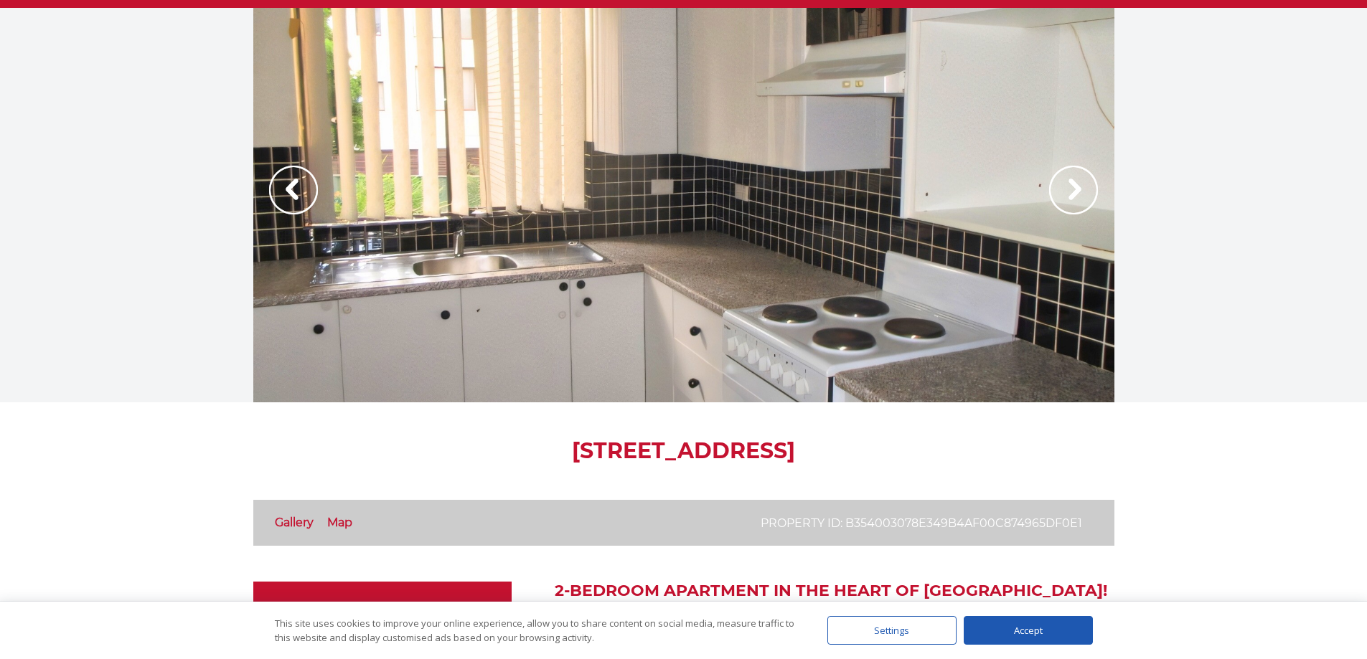
click at [1068, 186] on img at bounding box center [1073, 190] width 49 height 49
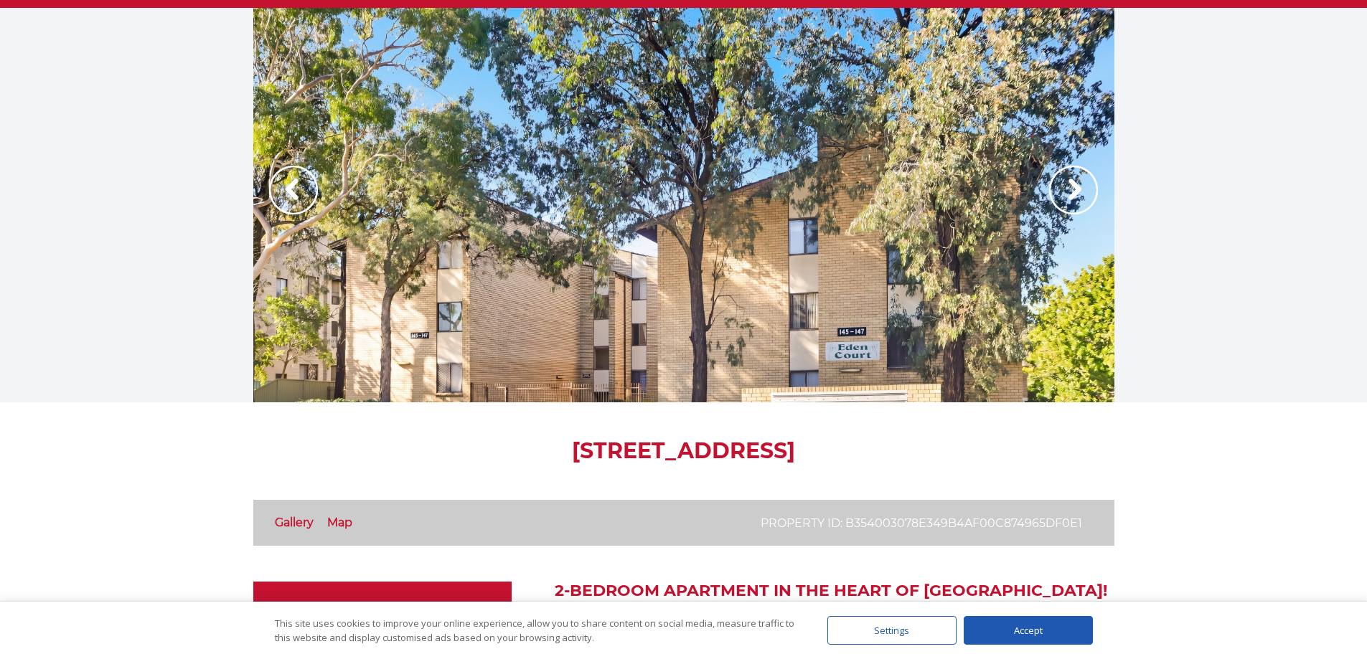
click at [1068, 186] on img at bounding box center [1073, 190] width 49 height 49
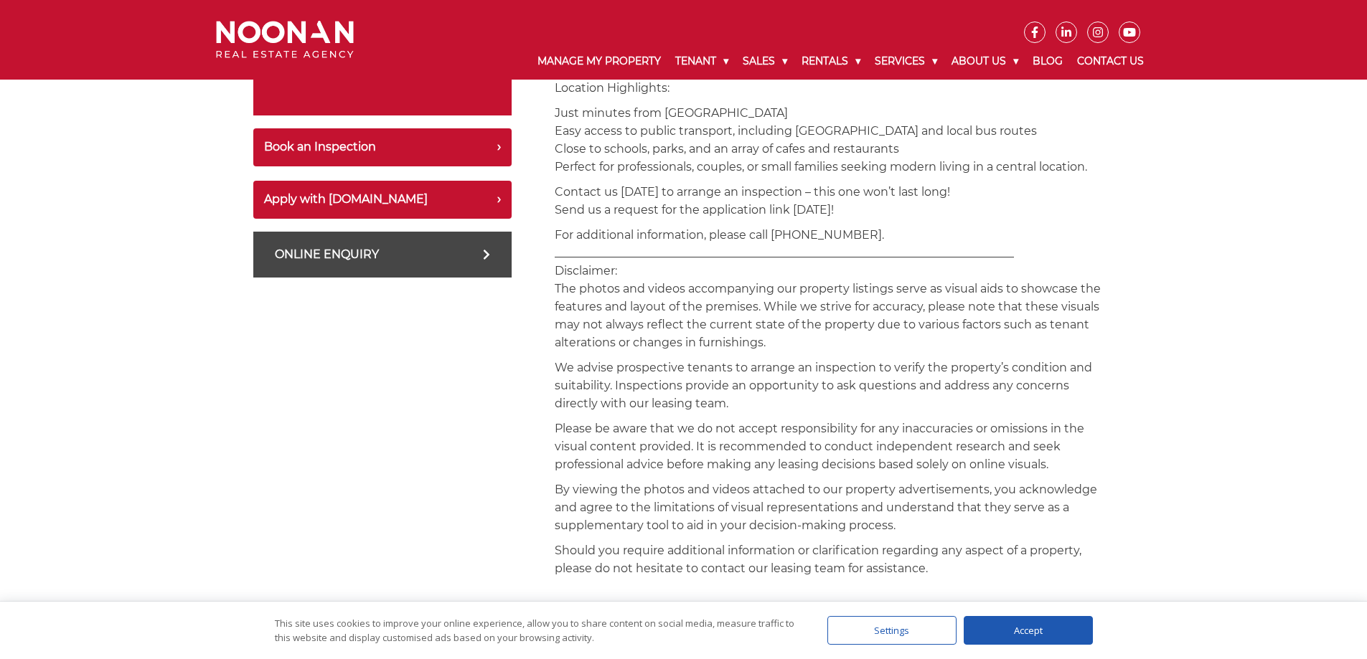
scroll to position [717, 0]
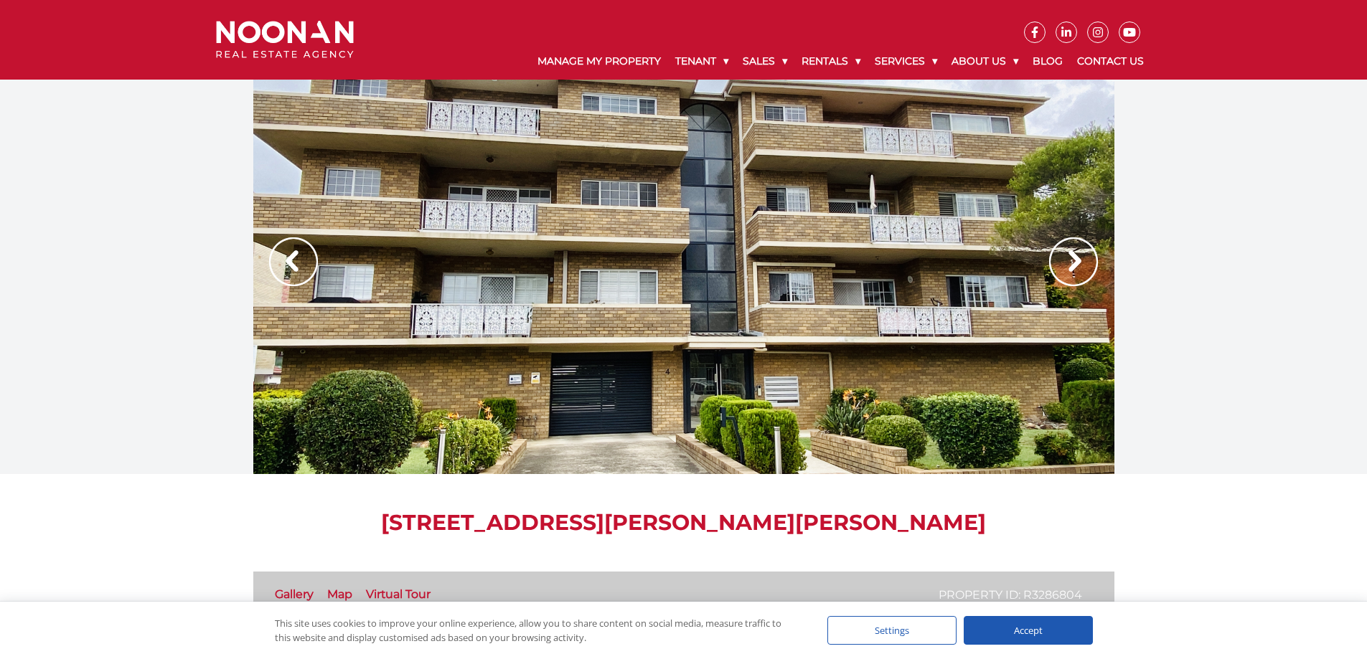
click at [1064, 263] on img at bounding box center [1073, 261] width 49 height 49
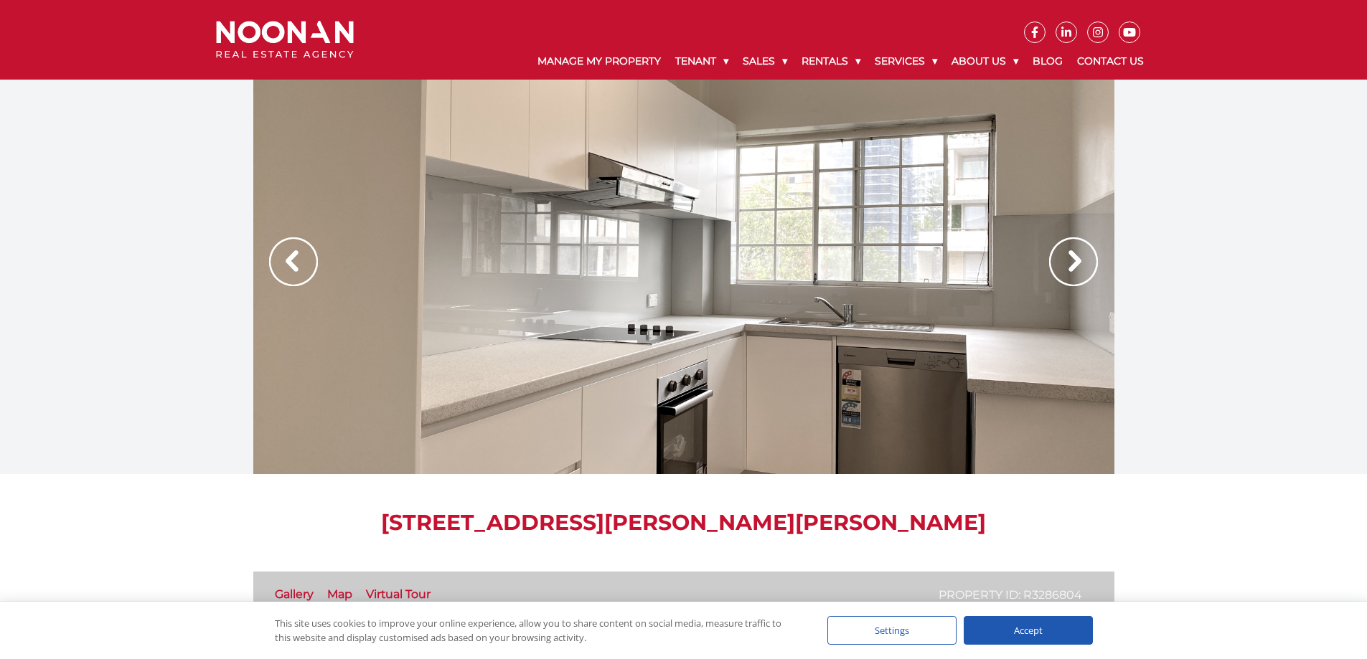
click at [1064, 263] on img at bounding box center [1073, 261] width 49 height 49
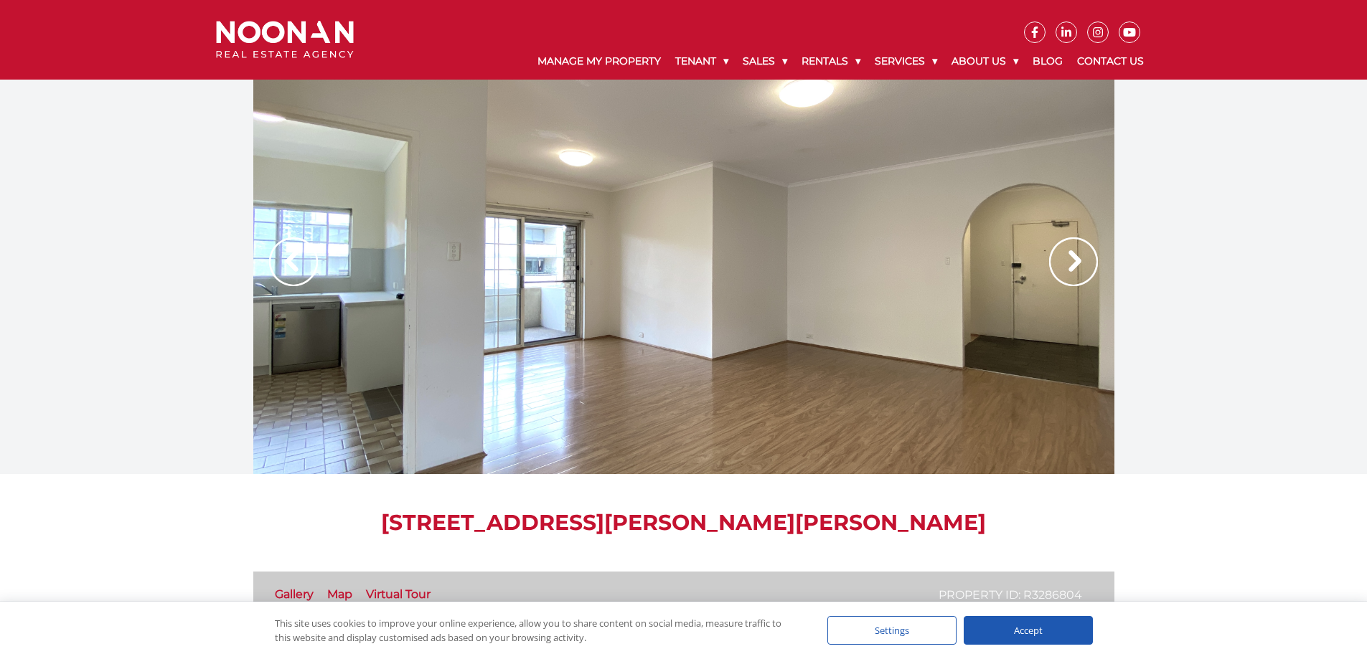
click at [1064, 263] on img at bounding box center [1073, 261] width 49 height 49
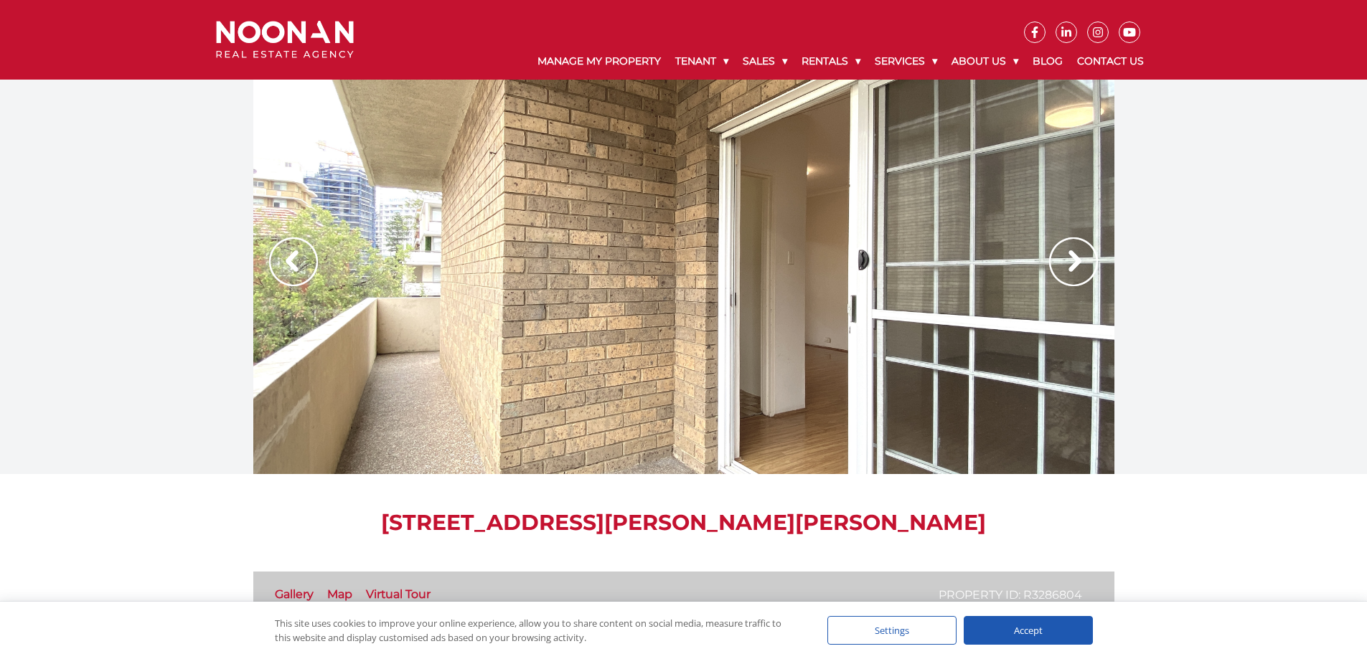
click at [1069, 261] on img at bounding box center [1073, 261] width 49 height 49
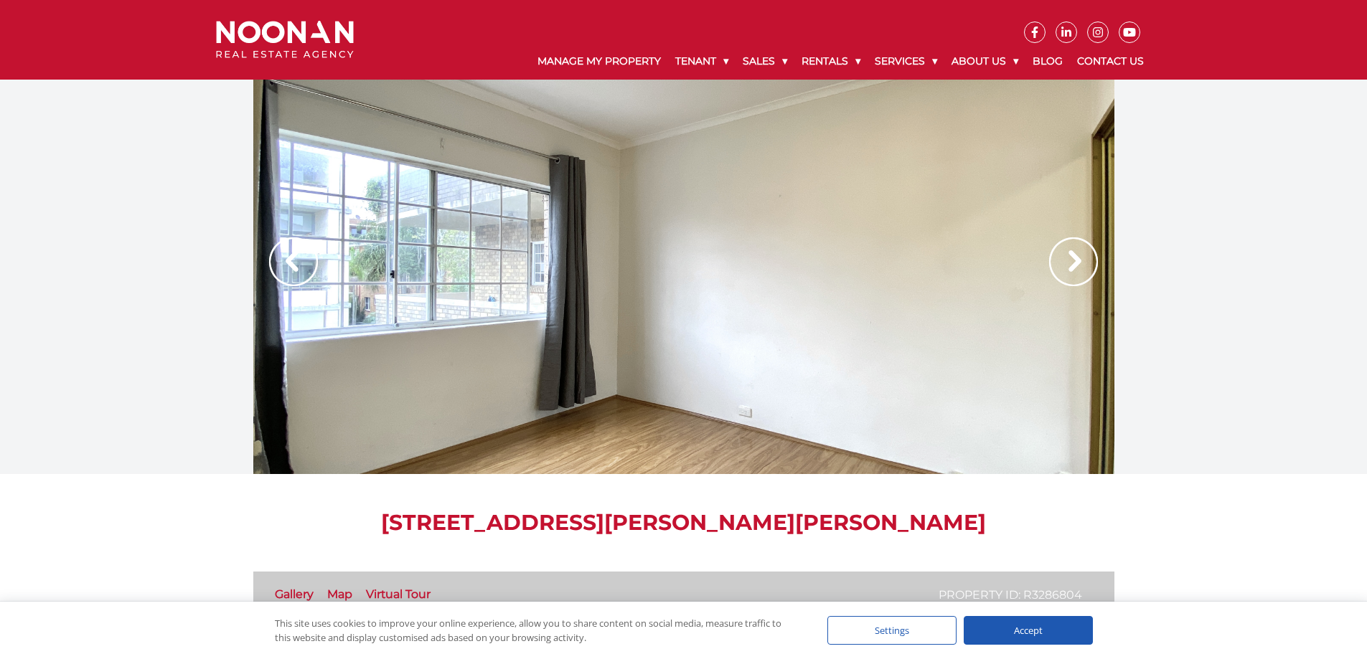
click at [1069, 256] on img at bounding box center [1073, 261] width 49 height 49
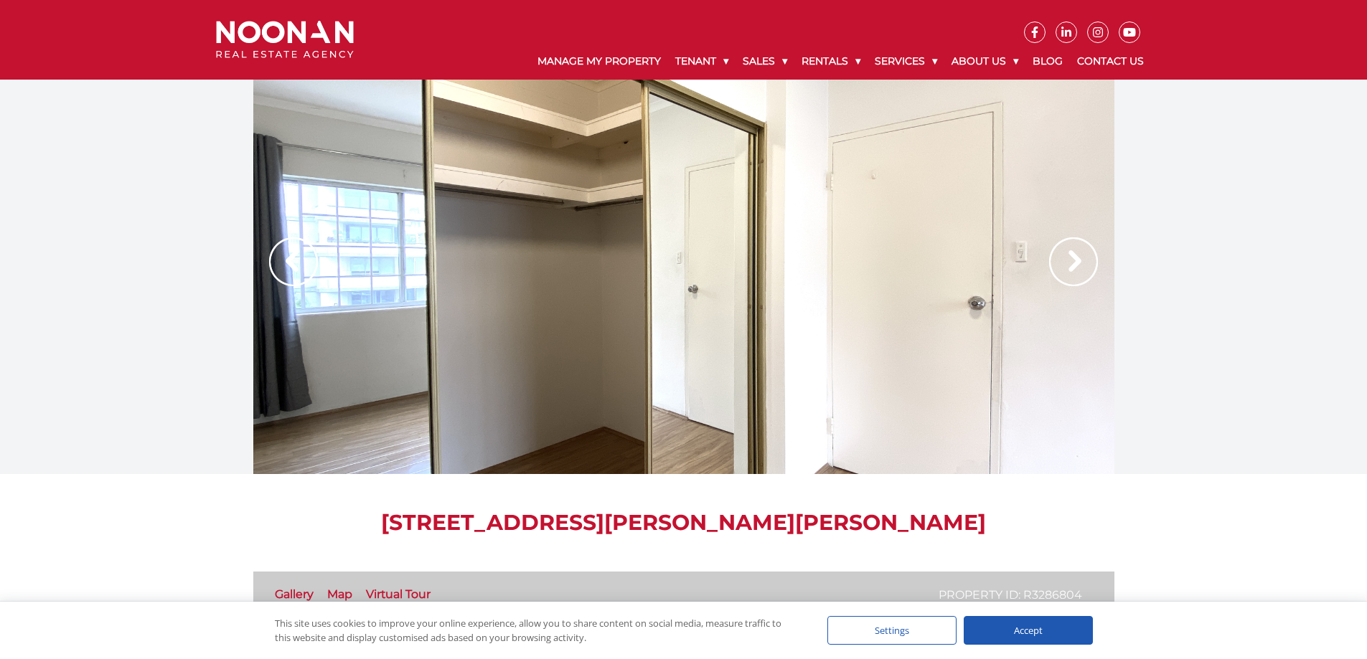
click at [1069, 256] on img at bounding box center [1073, 261] width 49 height 49
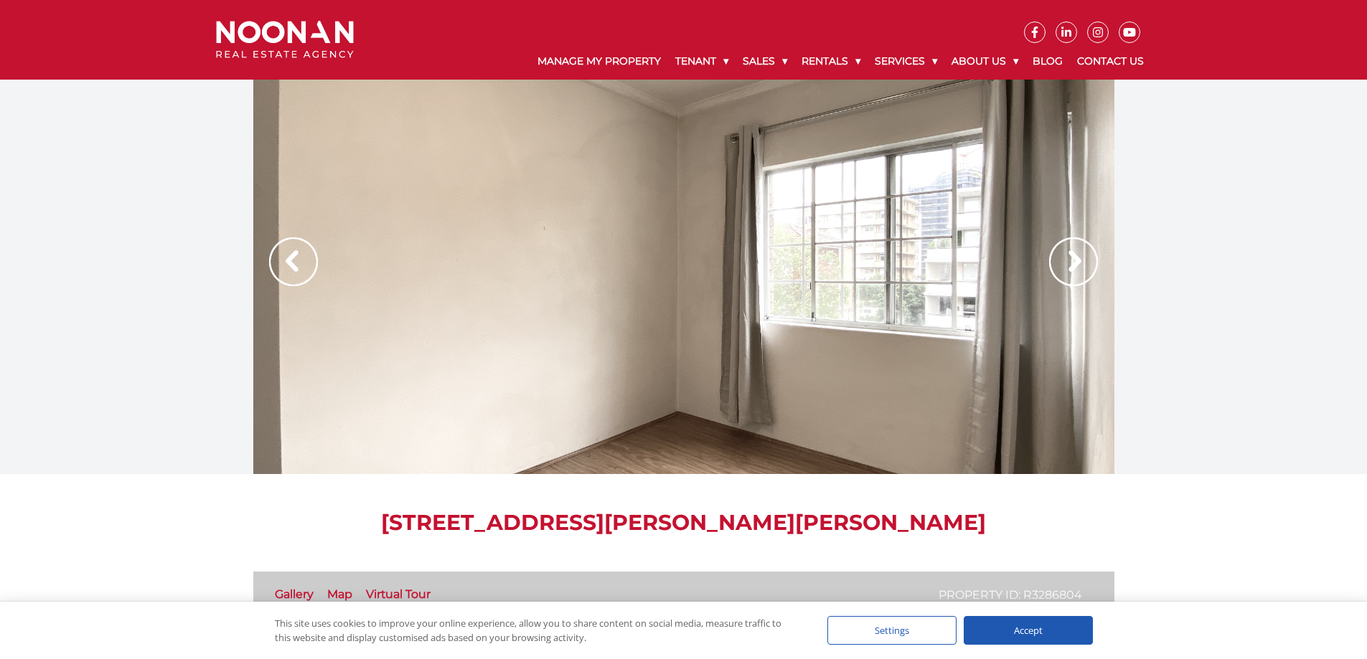
click at [1069, 256] on img at bounding box center [1073, 261] width 49 height 49
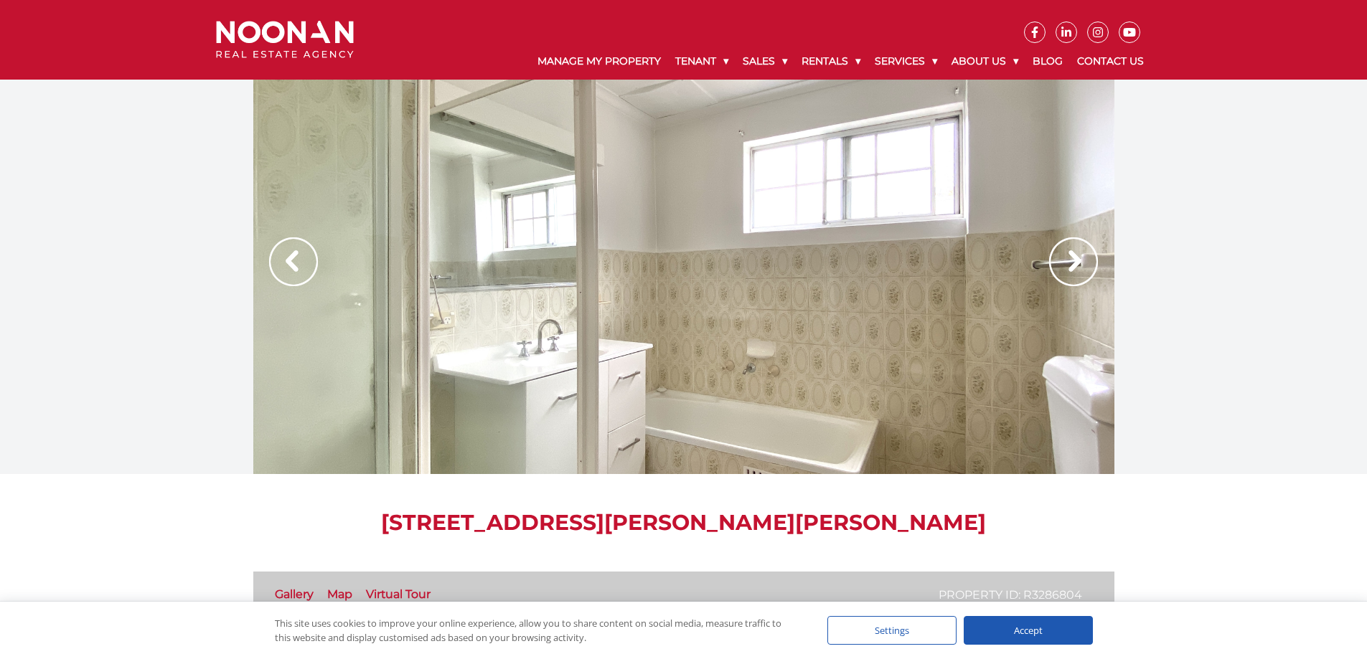
click at [1069, 256] on img at bounding box center [1073, 261] width 49 height 49
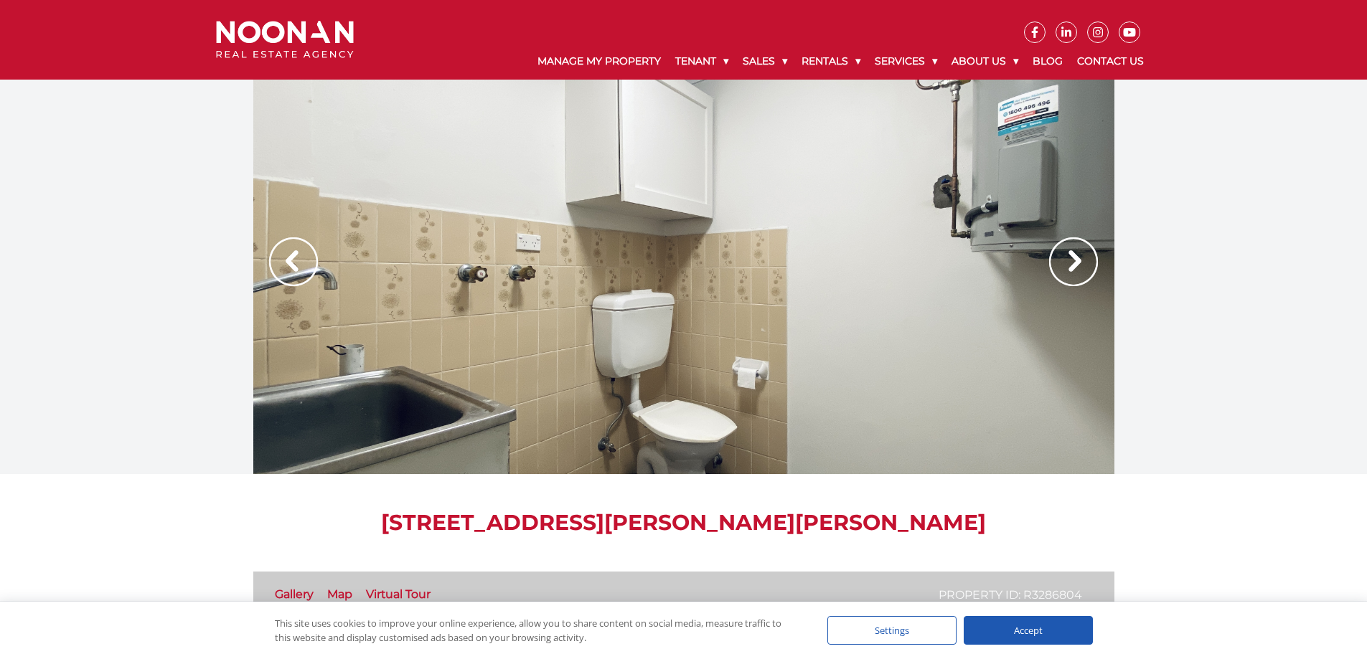
click at [1069, 256] on img at bounding box center [1073, 261] width 49 height 49
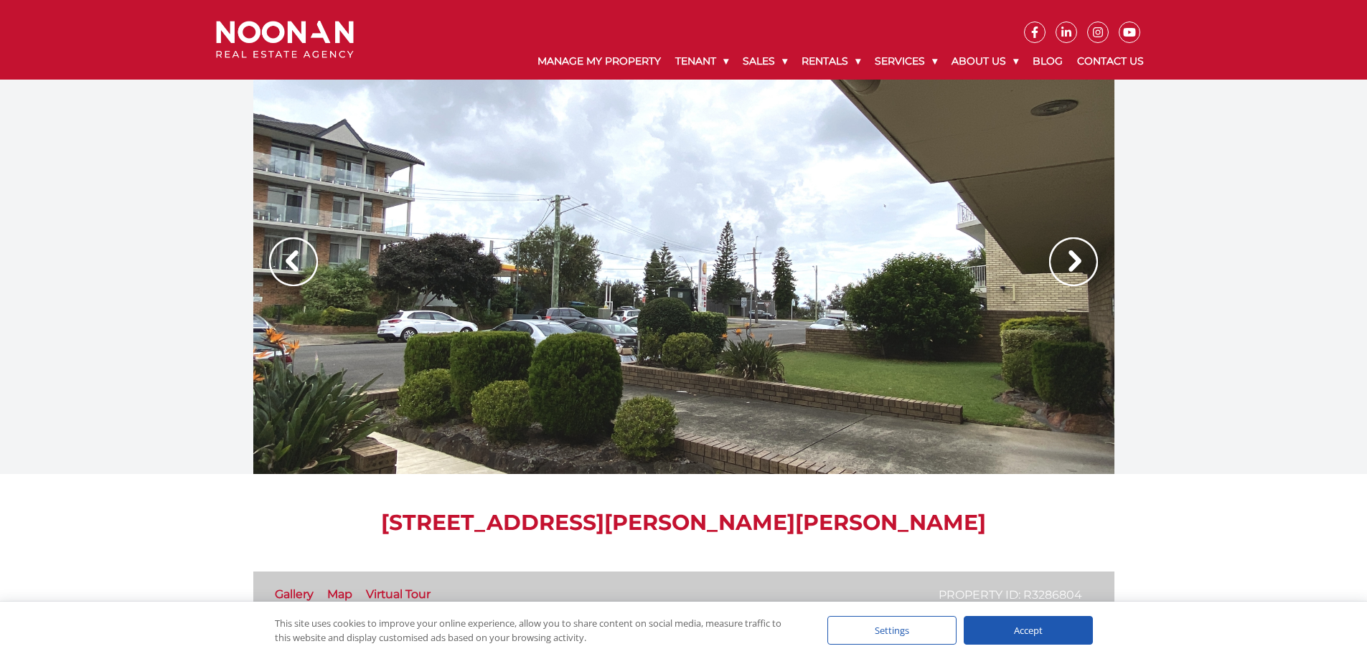
click at [1069, 256] on img at bounding box center [1073, 261] width 49 height 49
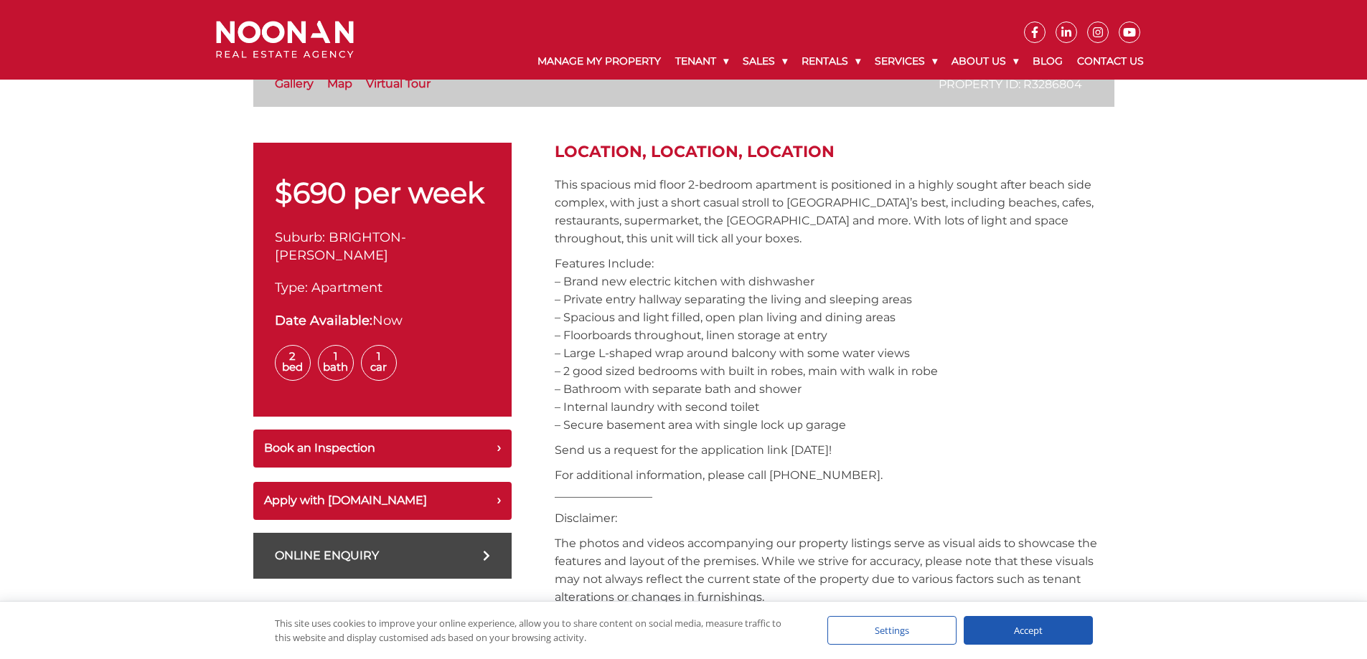
scroll to position [430, 0]
